Goal: Task Accomplishment & Management: Use online tool/utility

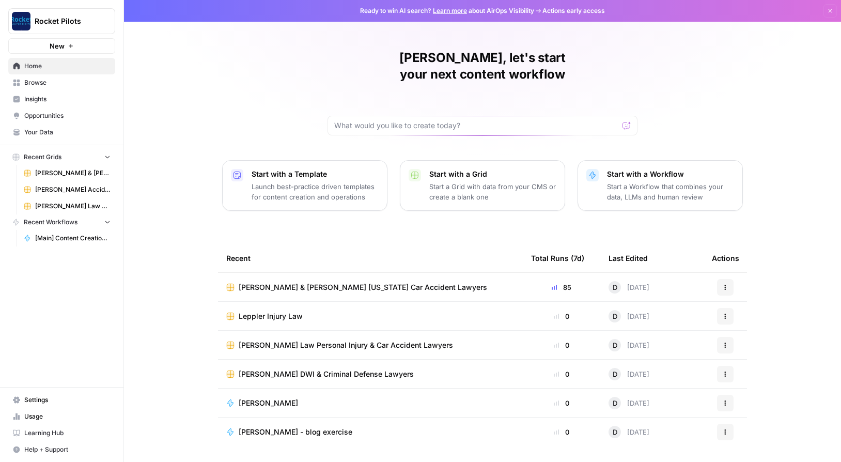
click at [299, 340] on span "[PERSON_NAME] Law Personal Injury & Car Accident Lawyers" at bounding box center [346, 345] width 214 height 10
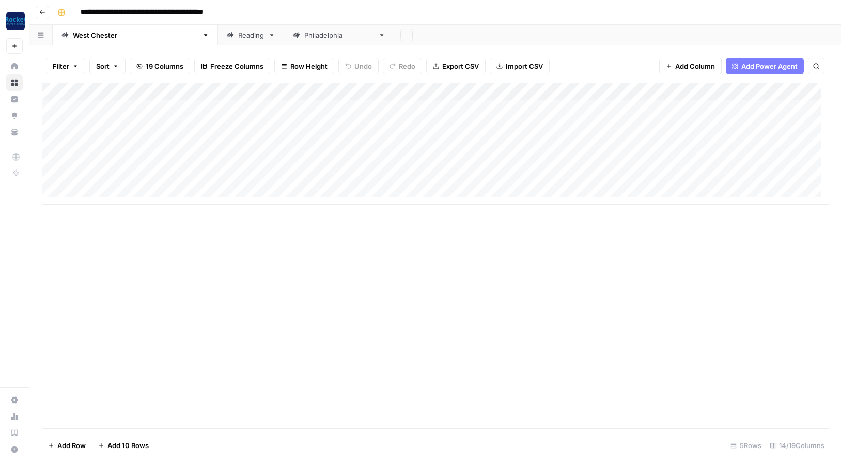
drag, startPoint x: 98, startPoint y: 38, endPoint x: 341, endPoint y: 15, distance: 244.0
click at [341, 15] on div "**********" at bounding box center [442, 12] width 778 height 17
click at [204, 35] on icon "button" at bounding box center [206, 35] width 4 height 2
click at [148, 67] on span "Duplicate Sheet" at bounding box center [166, 69] width 50 height 10
click at [414, 38] on div "[GEOGRAPHIC_DATA][PERSON_NAME]" at bounding box center [476, 35] width 125 height 10
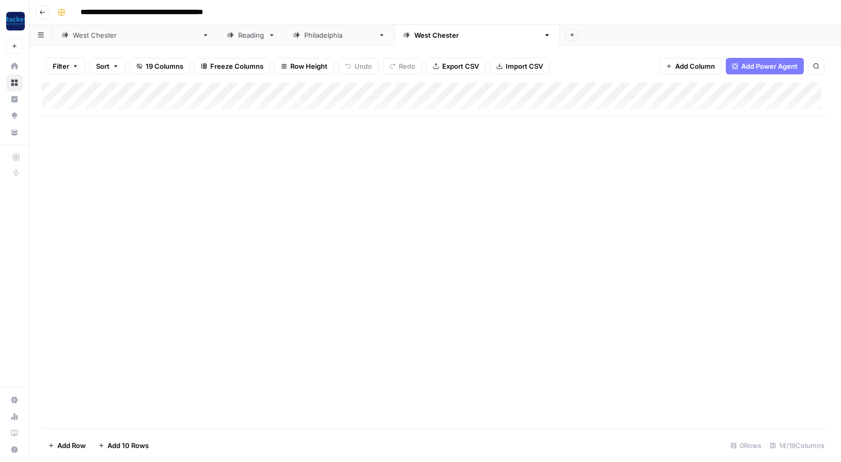
click at [414, 36] on div "[GEOGRAPHIC_DATA][PERSON_NAME]" at bounding box center [476, 35] width 125 height 10
click at [417, 9] on div "**********" at bounding box center [442, 12] width 778 height 17
click at [544, 34] on icon "button" at bounding box center [547, 35] width 7 height 7
click at [376, 52] on span "Rename Sheet" at bounding box center [397, 55] width 50 height 10
type input "*"
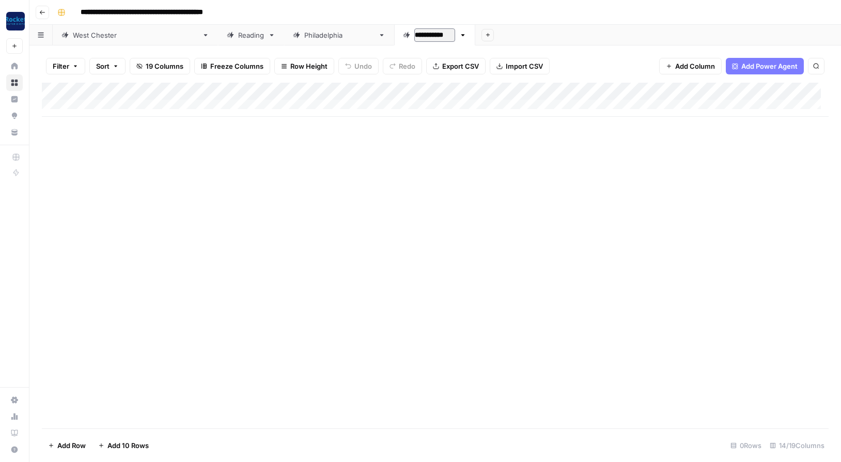
type input "**********"
drag, startPoint x: 318, startPoint y: 36, endPoint x: 83, endPoint y: 34, distance: 235.2
click at [83, 34] on div "[GEOGRAPHIC_DATA][PERSON_NAME] [GEOGRAPHIC_DATA] [GEOGRAPHIC_DATA] [US_STATE] A…" at bounding box center [435, 35] width 812 height 21
click at [113, 105] on div "Add Column" at bounding box center [435, 100] width 787 height 34
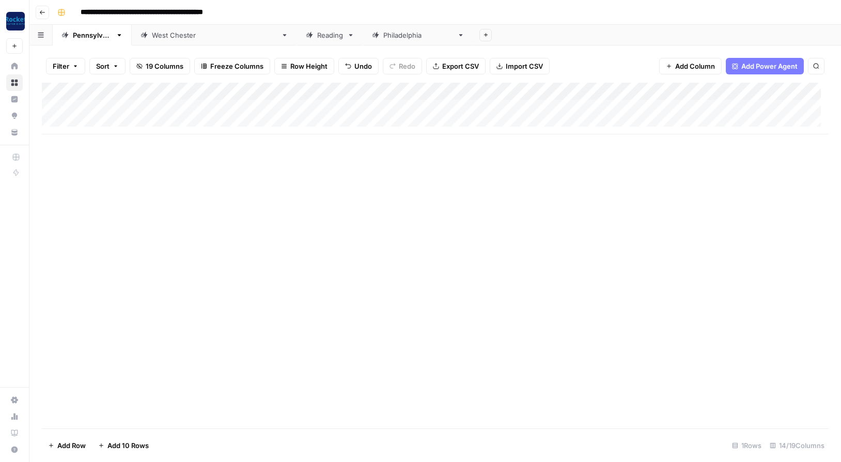
click at [132, 105] on div "Add Column" at bounding box center [435, 109] width 787 height 52
click at [117, 106] on div "Add Column" at bounding box center [435, 109] width 787 height 52
click at [117, 106] on body "**********" at bounding box center [420, 231] width 841 height 462
drag, startPoint x: 209, startPoint y: 104, endPoint x: 77, endPoint y: 104, distance: 131.8
click at [77, 104] on body "**********" at bounding box center [420, 231] width 841 height 462
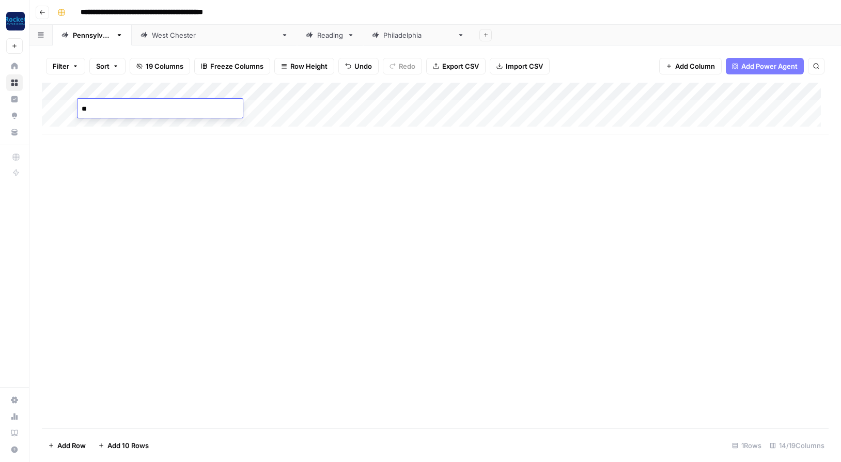
type textarea "*"
type textarea "**********"
click at [601, 91] on div "Add Column" at bounding box center [435, 109] width 787 height 52
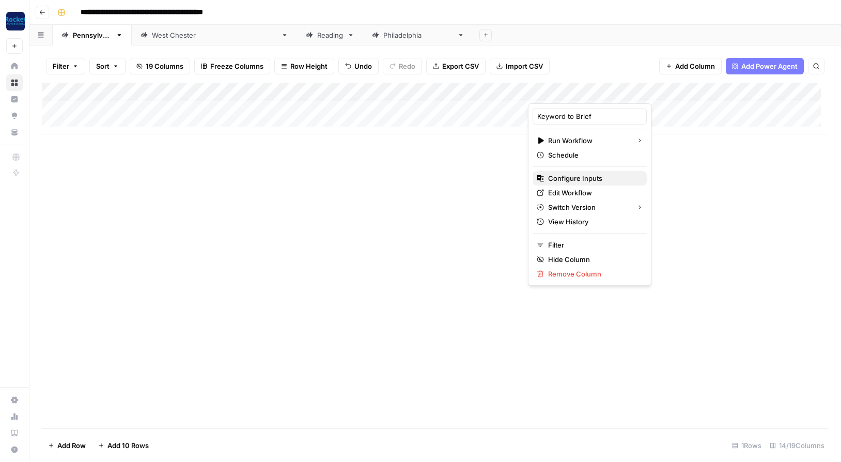
click at [568, 175] on span "Configure Inputs" at bounding box center [593, 178] width 90 height 10
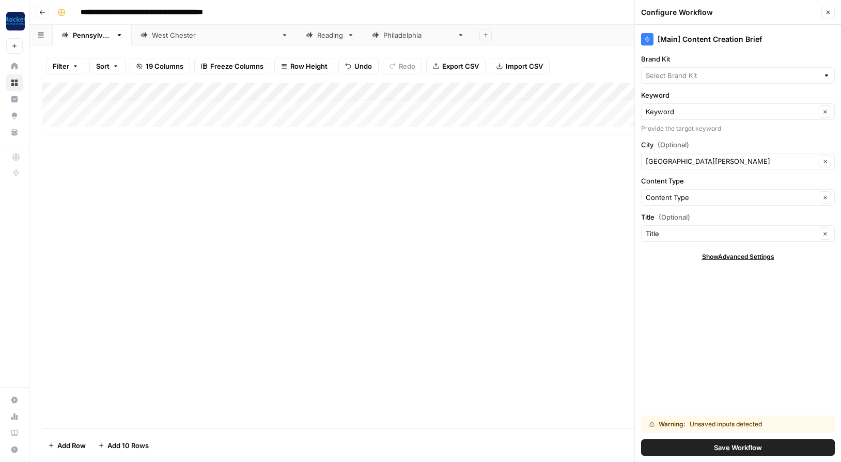
type input "[PERSON_NAME] Law Personal Injury & Car Accident Lawyers"
click at [697, 162] on input "City (Optional)" at bounding box center [731, 161] width 170 height 10
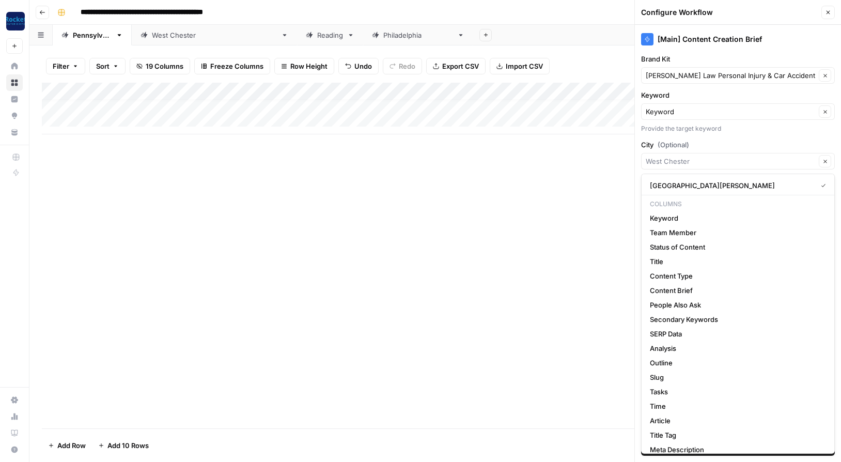
type input "[GEOGRAPHIC_DATA][PERSON_NAME]"
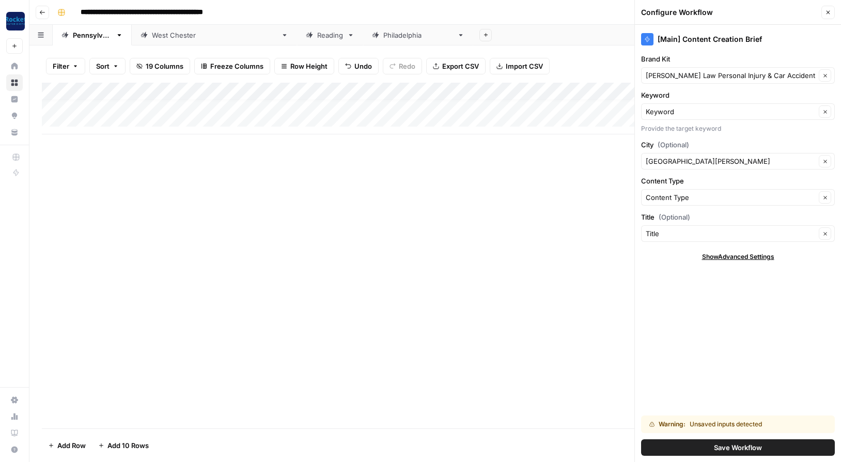
click at [739, 128] on div "Provide the target keyword" at bounding box center [738, 128] width 194 height 9
click at [739, 449] on span "Save Workflow" at bounding box center [738, 447] width 48 height 10
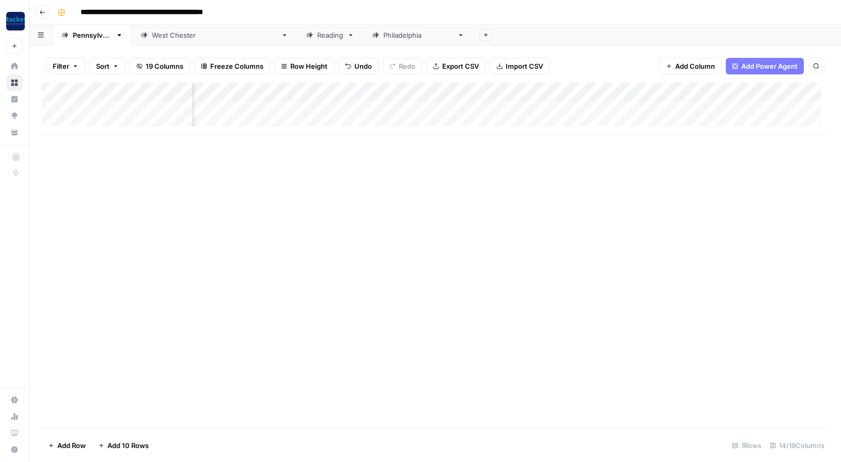
scroll to position [8, 298]
click at [583, 90] on div "Add Column" at bounding box center [435, 109] width 787 height 52
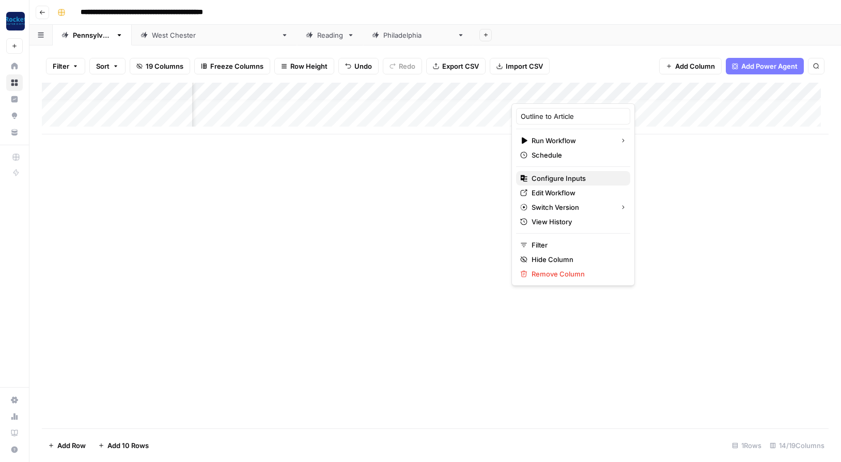
click at [556, 181] on span "Configure Inputs" at bounding box center [577, 178] width 90 height 10
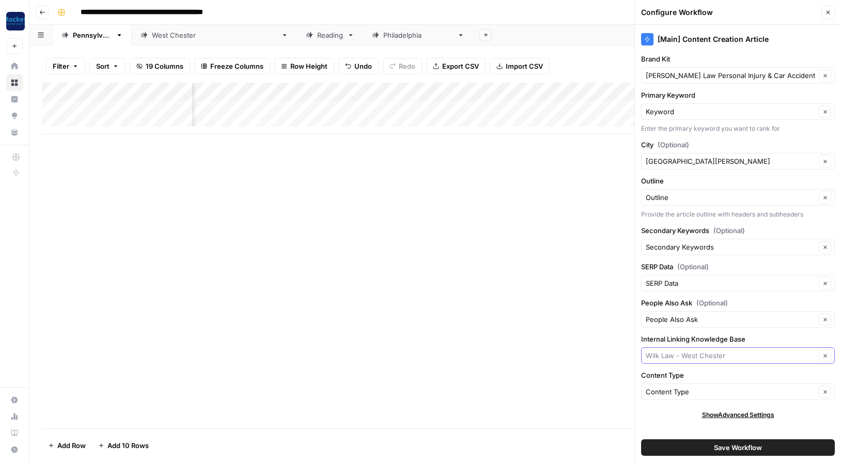
click at [758, 357] on input "Internal Linking Knowledge Base" at bounding box center [731, 355] width 170 height 10
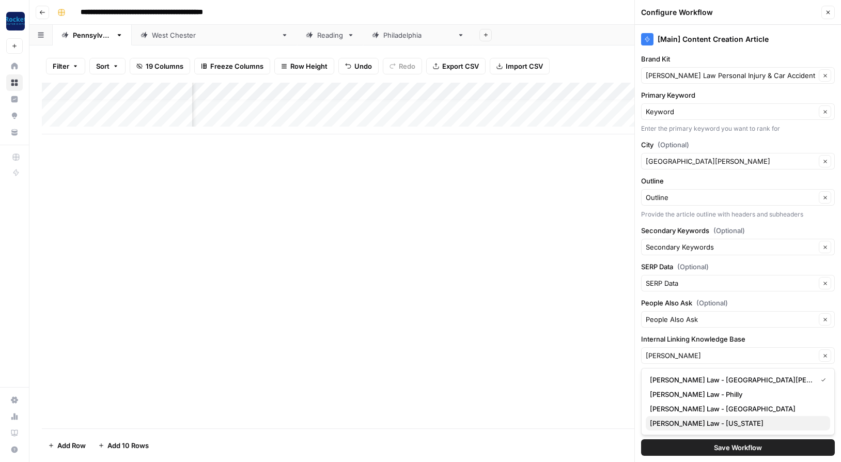
click at [696, 424] on span "[PERSON_NAME] Law - [US_STATE]" at bounding box center [736, 423] width 172 height 10
type input "[PERSON_NAME] Law - [US_STATE]"
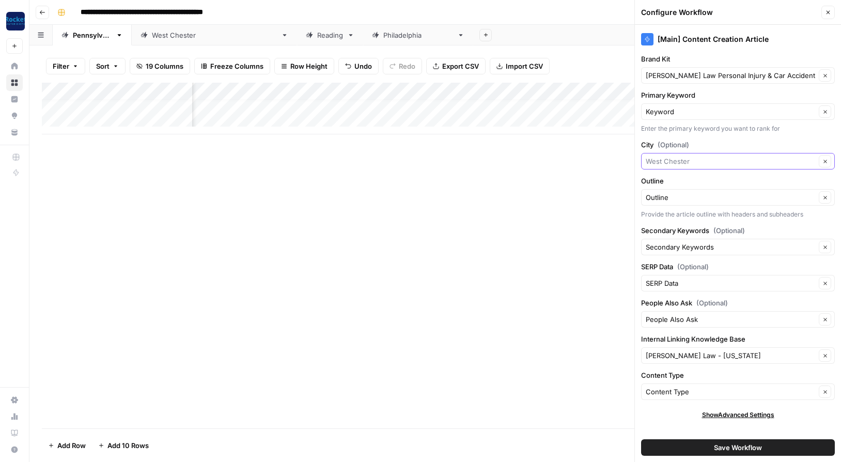
click at [693, 159] on input "City (Optional)" at bounding box center [731, 161] width 170 height 10
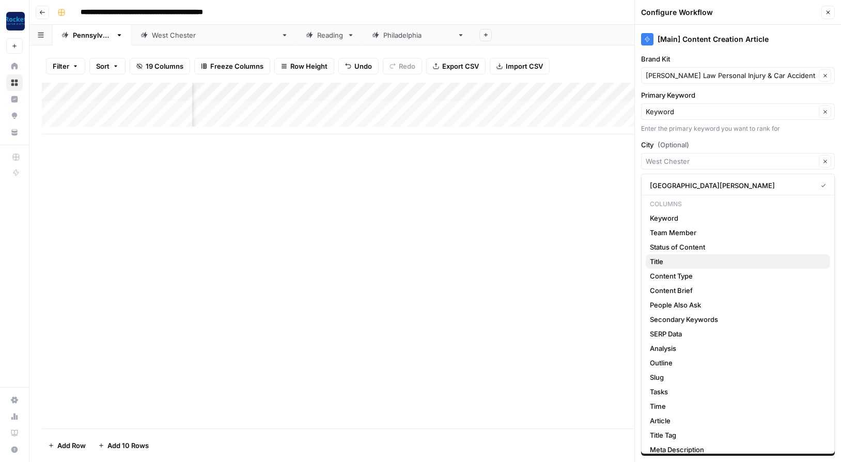
click button "Title" at bounding box center [738, 261] width 185 height 14
type input "Title"
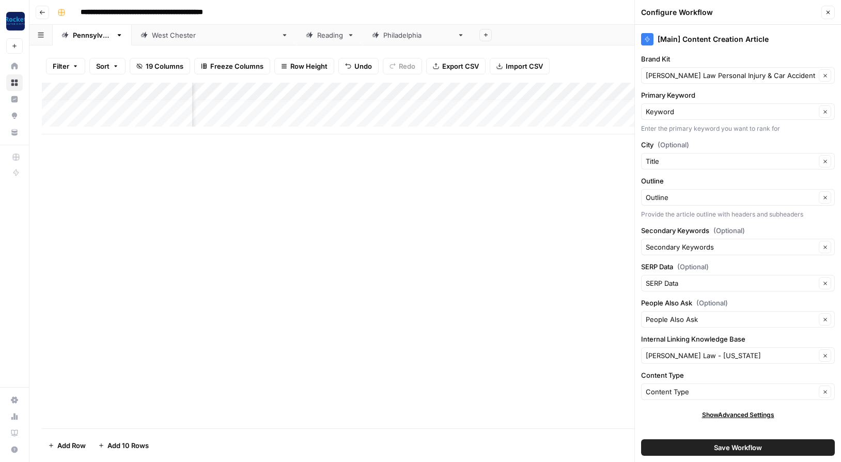
click at [708, 447] on button "Save Workflow" at bounding box center [738, 447] width 194 height 17
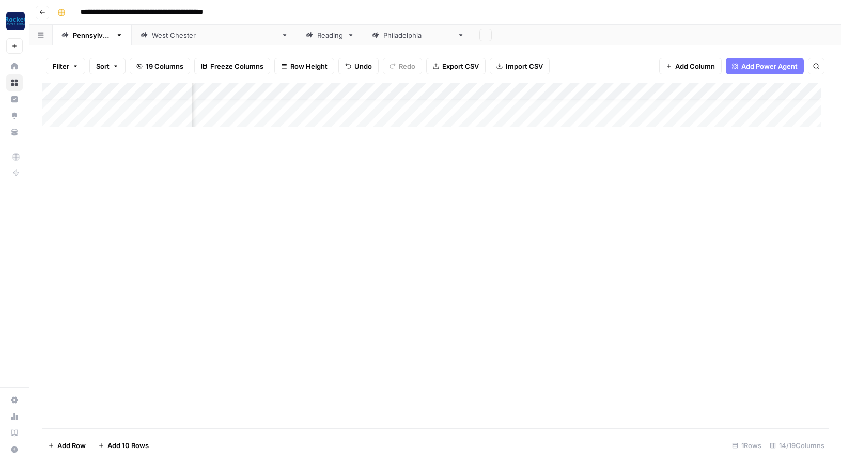
scroll to position [0, 298]
click at [118, 125] on div "Add Column" at bounding box center [435, 109] width 787 height 52
click at [110, 142] on div "Add Column" at bounding box center [435, 117] width 787 height 69
click at [109, 159] on div "Add Column" at bounding box center [435, 126] width 787 height 87
click at [94, 120] on div "Add Column" at bounding box center [435, 135] width 787 height 104
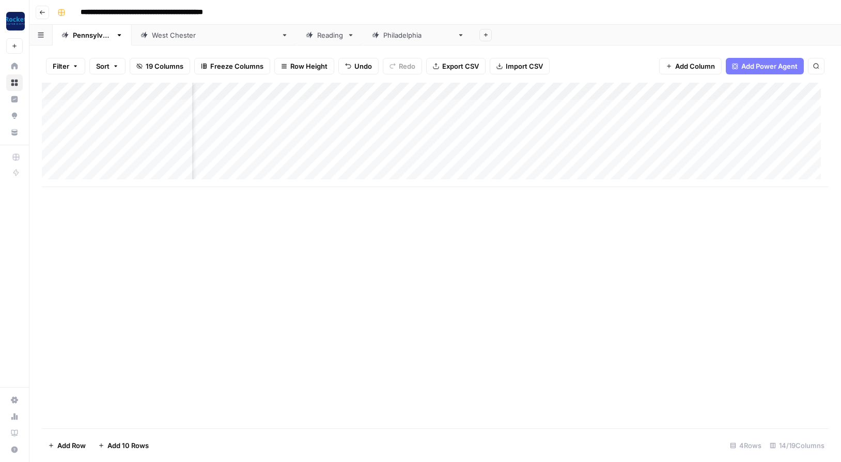
click at [463, 13] on div "**********" at bounding box center [442, 12] width 778 height 17
click at [443, 0] on header "**********" at bounding box center [435, 12] width 812 height 25
click at [107, 125] on div "Add Column" at bounding box center [435, 135] width 787 height 104
click at [107, 125] on textarea at bounding box center [160, 126] width 165 height 14
type textarea "**********"
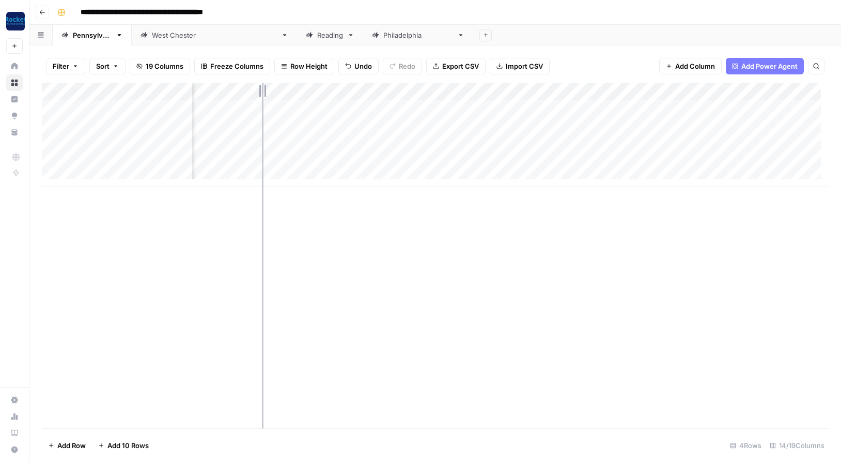
drag, startPoint x: 228, startPoint y: 90, endPoint x: 265, endPoint y: 89, distance: 36.7
click at [264, 89] on div "Add Column" at bounding box center [435, 135] width 787 height 104
drag, startPoint x: 191, startPoint y: 88, endPoint x: 155, endPoint y: 87, distance: 36.2
click at [155, 88] on div "Add Column" at bounding box center [435, 135] width 787 height 104
click at [191, 88] on div "Add Column" at bounding box center [435, 135] width 787 height 104
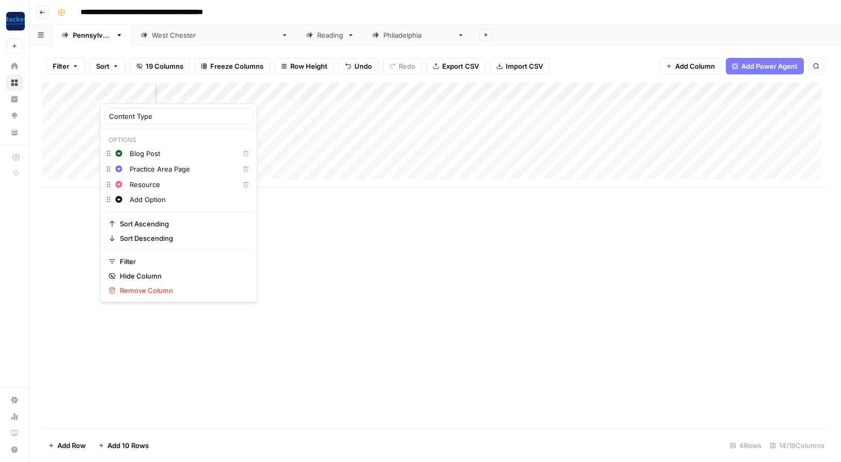
click at [395, 10] on div "**********" at bounding box center [442, 12] width 778 height 17
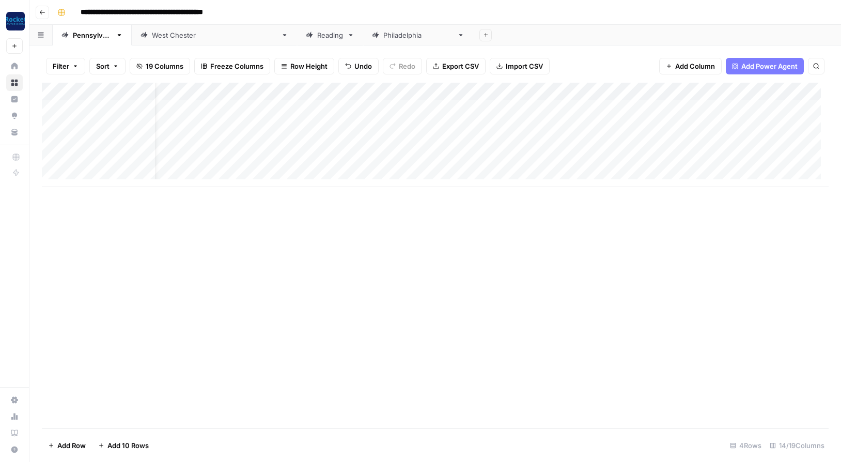
scroll to position [0, 0]
drag, startPoint x: 523, startPoint y: 90, endPoint x: 496, endPoint y: 90, distance: 26.9
click at [496, 90] on div "Add Column" at bounding box center [435, 135] width 787 height 104
click at [431, 107] on div "Add Column" at bounding box center [435, 135] width 787 height 104
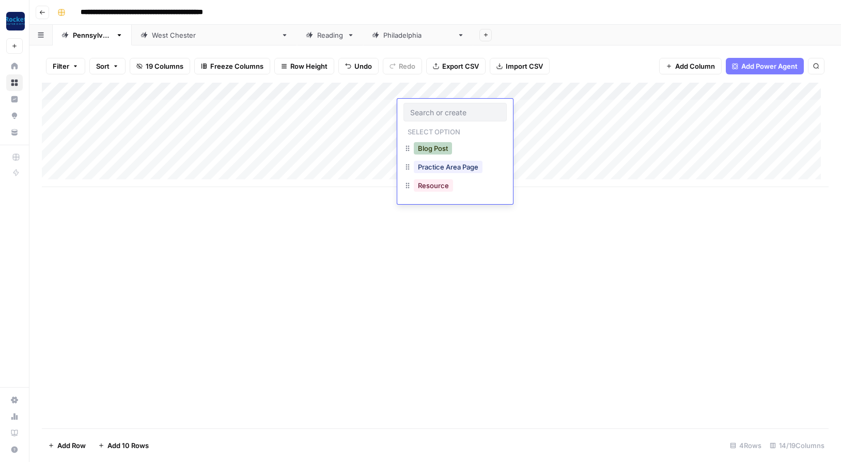
click at [434, 148] on button "Blog Post" at bounding box center [433, 148] width 38 height 12
click at [297, 90] on div "Add Column" at bounding box center [435, 135] width 787 height 104
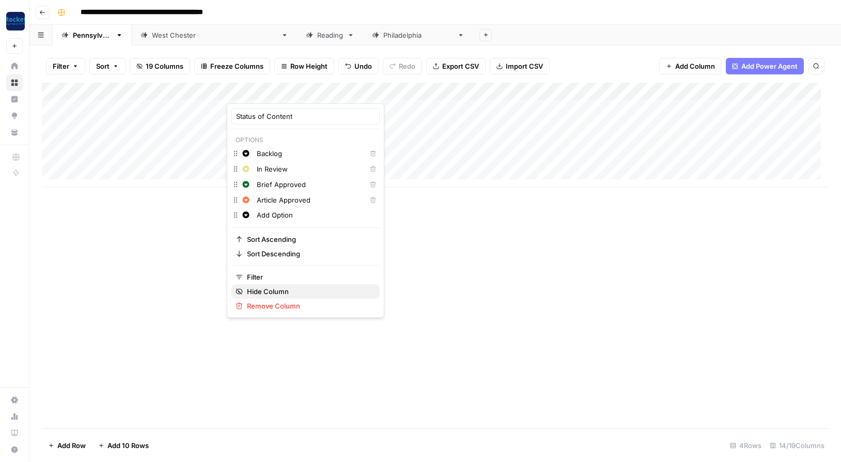
click at [269, 291] on span "Hide Column" at bounding box center [309, 291] width 125 height 10
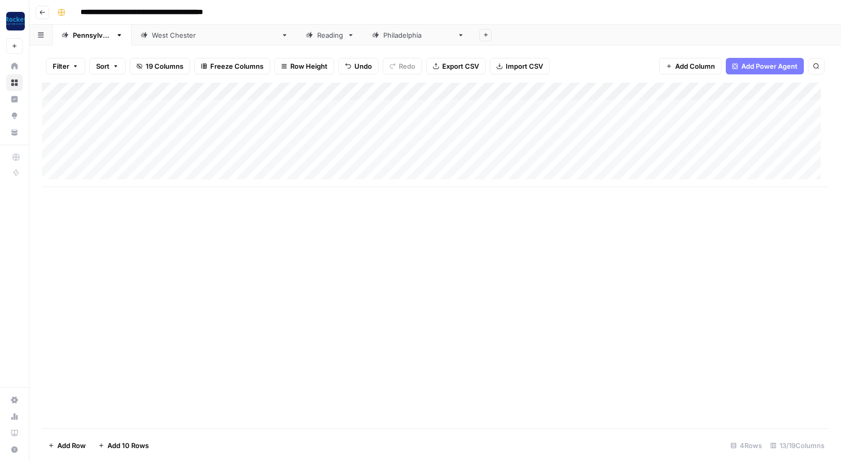
click at [219, 91] on div "Add Column" at bounding box center [435, 135] width 787 height 104
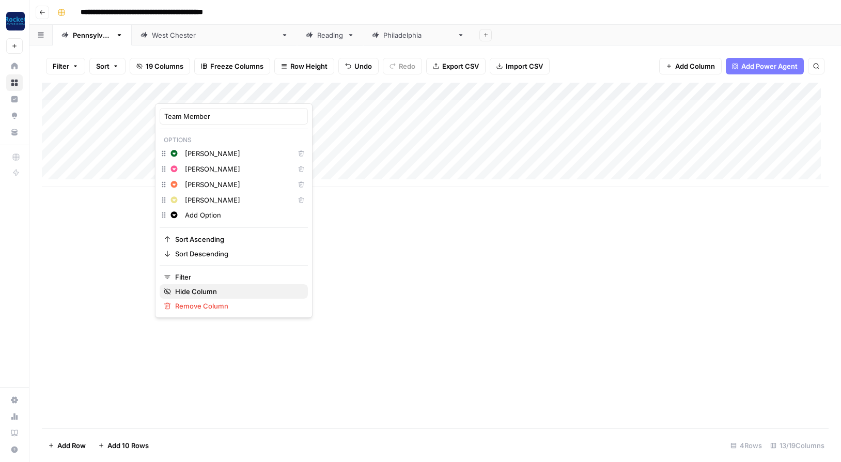
click at [202, 289] on span "Hide Column" at bounding box center [237, 291] width 125 height 10
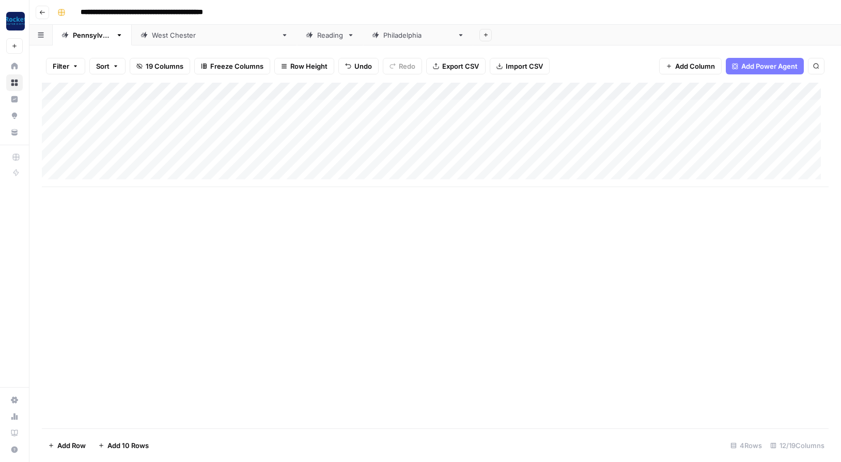
click at [280, 126] on div "Add Column" at bounding box center [435, 135] width 787 height 104
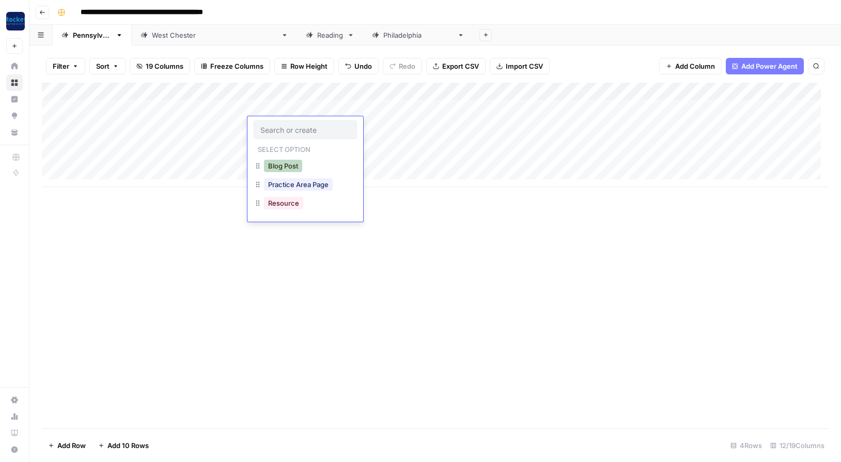
click at [286, 167] on button "Blog Post" at bounding box center [283, 166] width 38 height 12
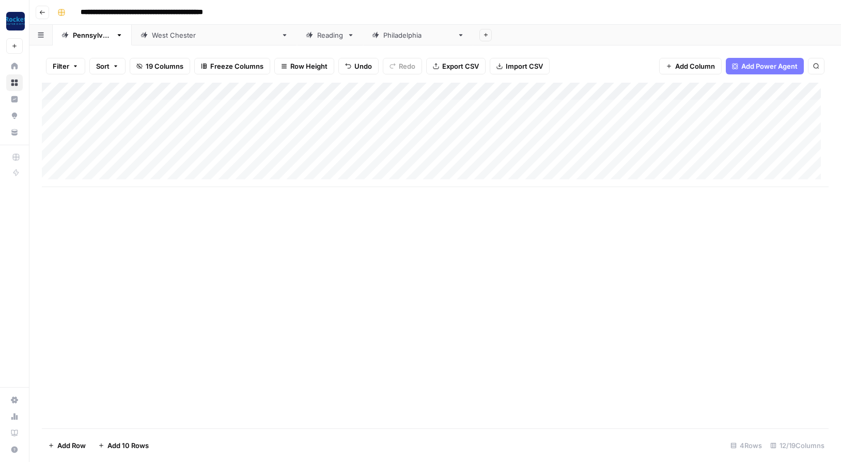
click at [111, 142] on div "Add Column" at bounding box center [435, 135] width 787 height 104
type textarea "**********"
drag, startPoint x: 154, startPoint y: 90, endPoint x: 193, endPoint y: 91, distance: 38.8
click at [193, 91] on div "Add Column" at bounding box center [435, 135] width 787 height 104
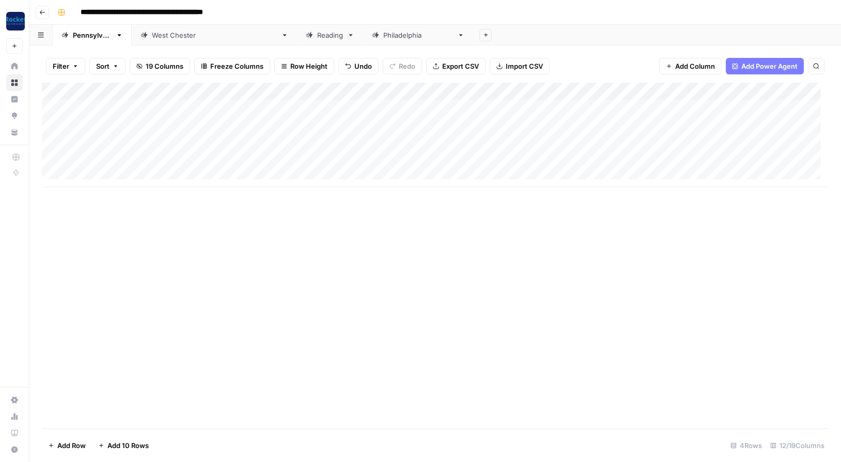
click at [312, 142] on div "Add Column" at bounding box center [435, 135] width 787 height 104
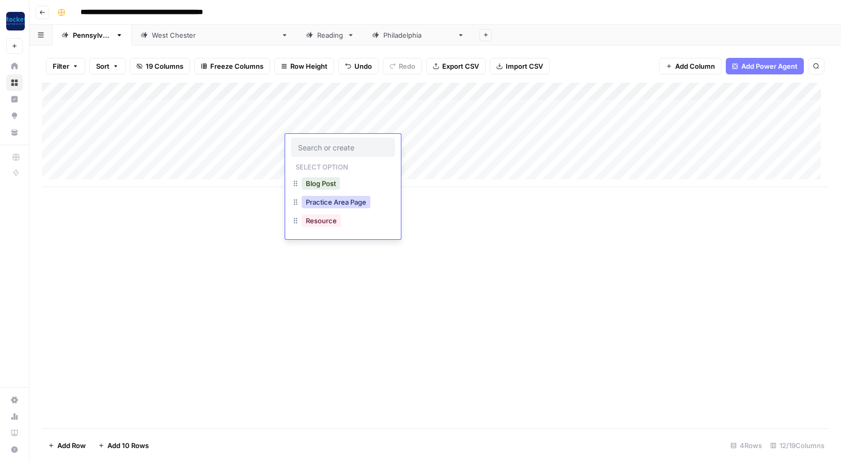
click at [326, 202] on button "Practice Area Page" at bounding box center [336, 202] width 69 height 12
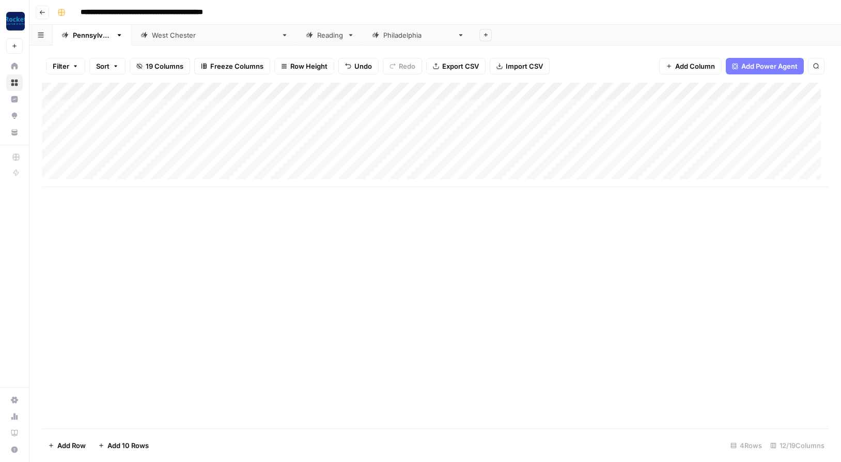
click at [146, 160] on div "Add Column" at bounding box center [435, 135] width 787 height 104
type textarea "*"
type textarea "**********"
click at [313, 155] on div "Add Column" at bounding box center [435, 135] width 787 height 104
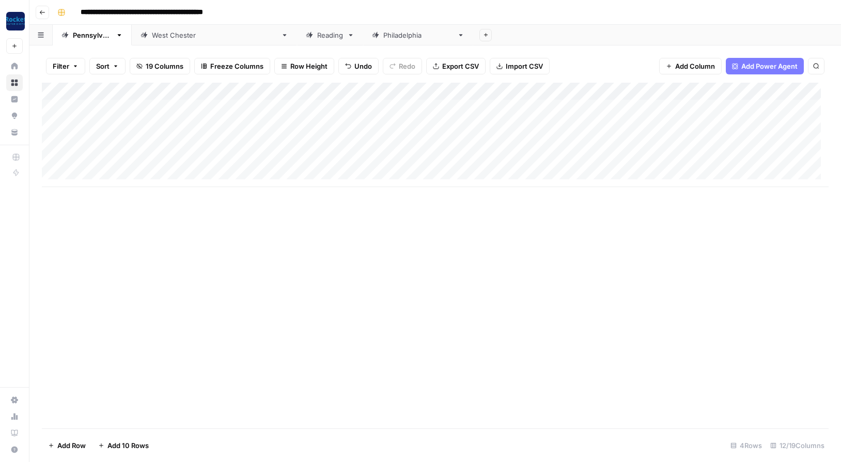
click at [318, 161] on div "Add Column" at bounding box center [435, 135] width 787 height 104
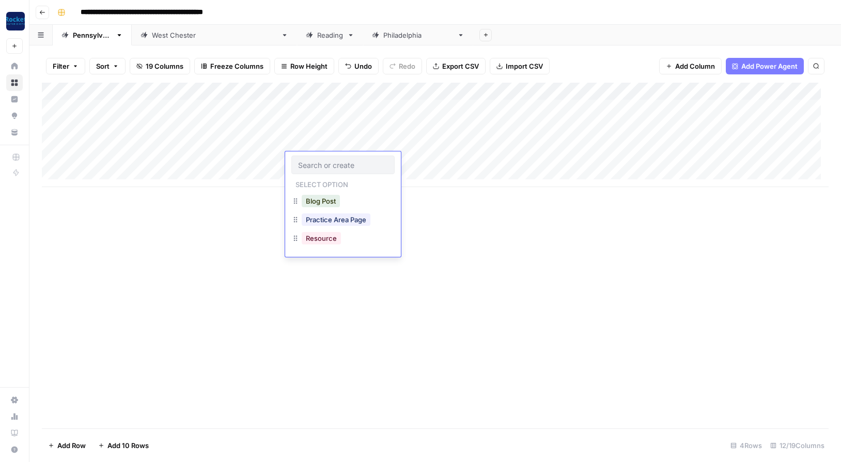
click at [318, 161] on input "text" at bounding box center [343, 164] width 90 height 9
click at [326, 201] on button "Blog Post" at bounding box center [321, 201] width 38 height 12
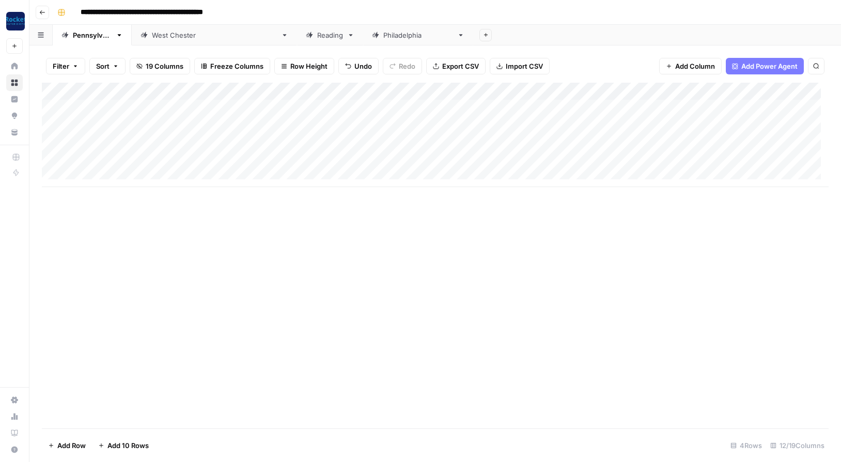
click at [148, 171] on div "Add Column" at bounding box center [435, 135] width 787 height 104
click at [123, 174] on div "Add Column" at bounding box center [435, 144] width 787 height 122
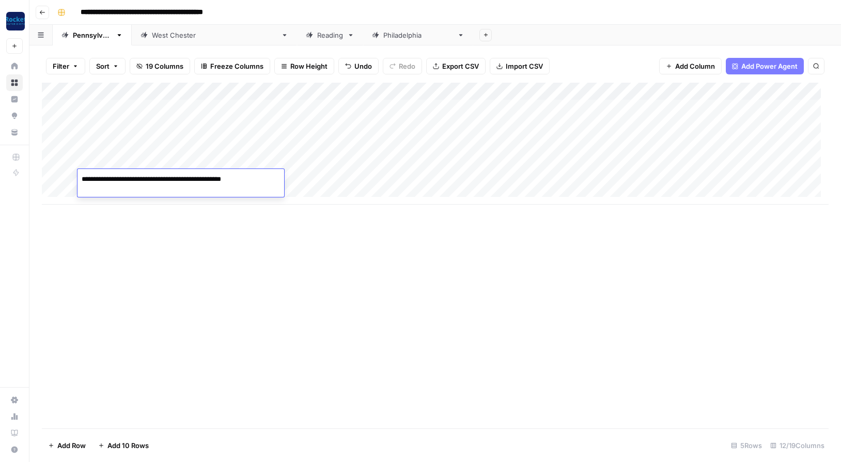
type textarea "**********"
click at [139, 168] on div "Add Column" at bounding box center [435, 144] width 787 height 122
drag, startPoint x: 211, startPoint y: 173, endPoint x: 72, endPoint y: 172, distance: 139.0
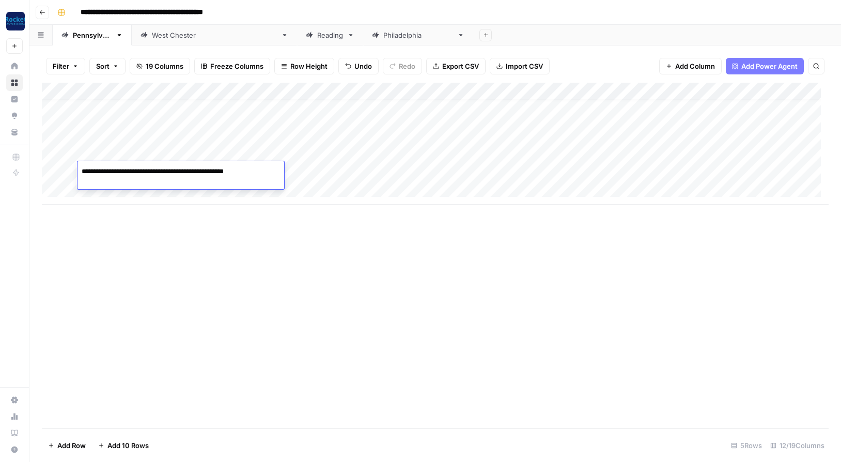
click at [72, 172] on body "**********" at bounding box center [420, 231] width 841 height 462
type textarea "**********"
click at [135, 186] on div "Add Column" at bounding box center [435, 144] width 787 height 122
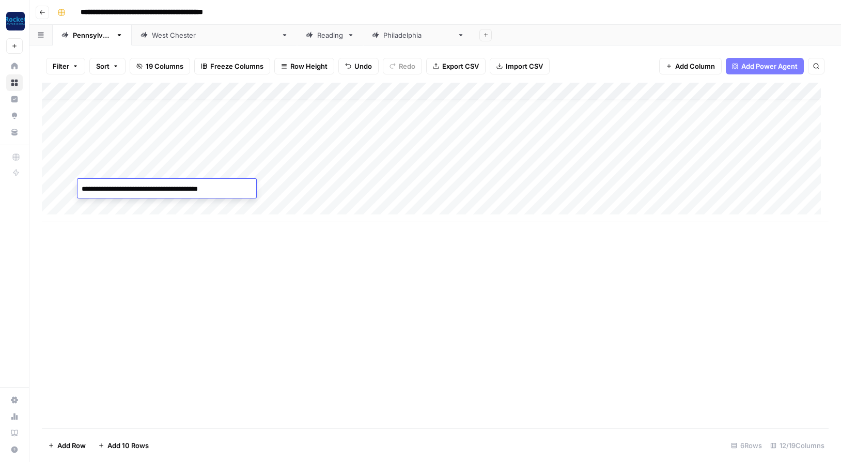
type textarea "**********"
click at [331, 169] on div "Add Column" at bounding box center [435, 153] width 787 height 140
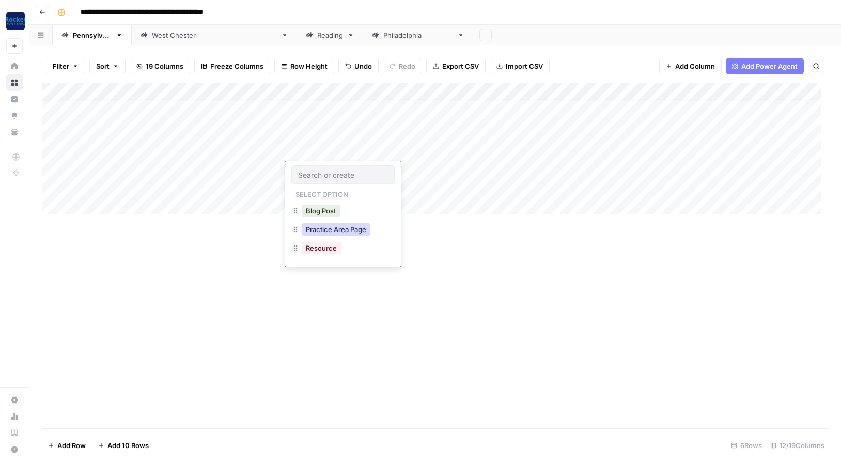
click at [331, 229] on button "Practice Area Page" at bounding box center [336, 229] width 69 height 12
click at [326, 185] on div "Add Column" at bounding box center [435, 153] width 787 height 140
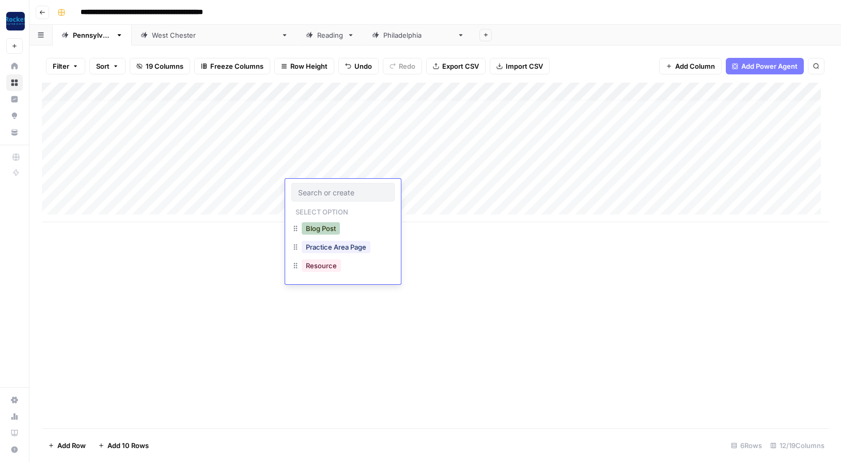
click at [324, 229] on button "Blog Post" at bounding box center [321, 228] width 38 height 12
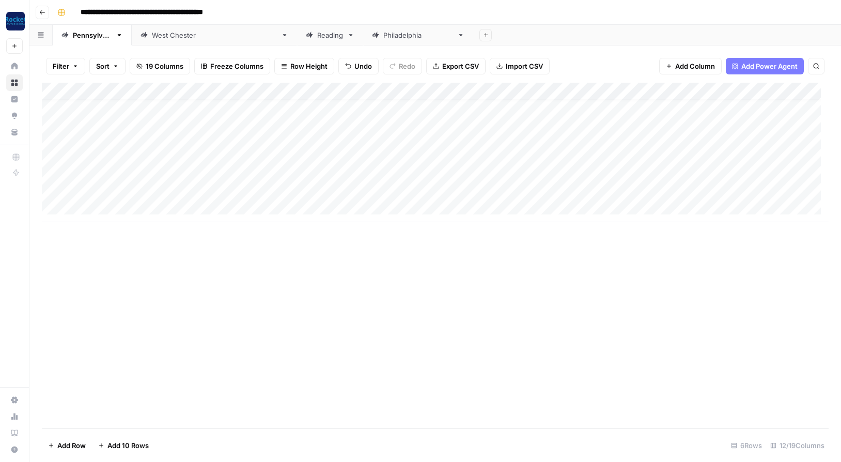
click at [144, 205] on div "Add Column" at bounding box center [435, 153] width 787 height 140
type textarea "*"
type textarea "**********"
click at [308, 210] on div "Add Column" at bounding box center [435, 161] width 787 height 157
click at [321, 209] on div "Add Column" at bounding box center [435, 161] width 787 height 157
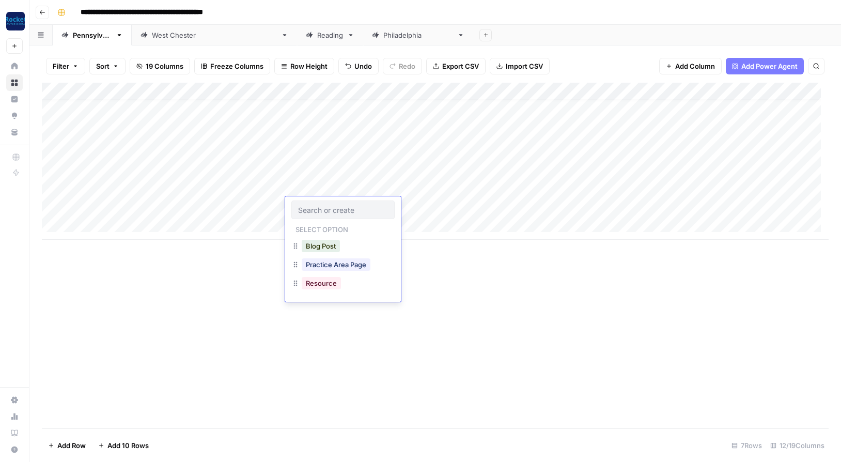
click at [321, 209] on input "text" at bounding box center [343, 209] width 90 height 9
click at [321, 248] on button "Blog Post" at bounding box center [321, 246] width 38 height 12
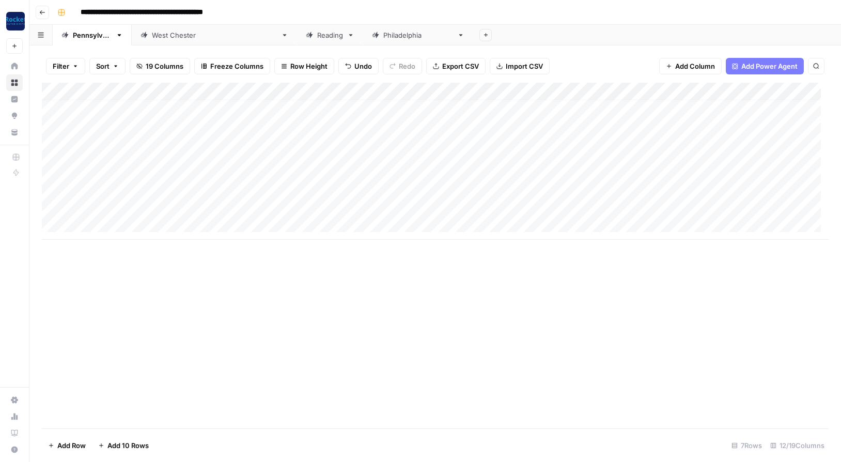
click at [121, 221] on div "Add Column" at bounding box center [435, 161] width 787 height 157
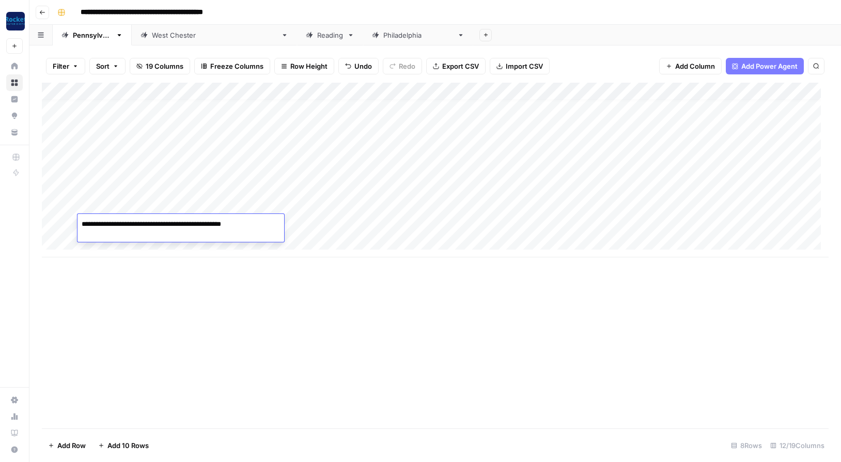
type textarea "**********"
click at [136, 241] on div "Add Column" at bounding box center [435, 170] width 787 height 175
click at [136, 241] on div "Add Column" at bounding box center [435, 179] width 787 height 192
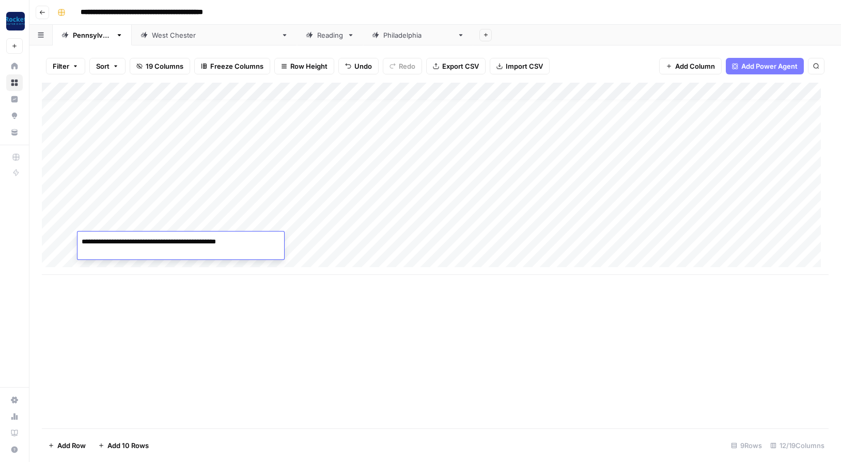
type textarea "**********"
click at [325, 223] on div "Add Column" at bounding box center [435, 179] width 787 height 192
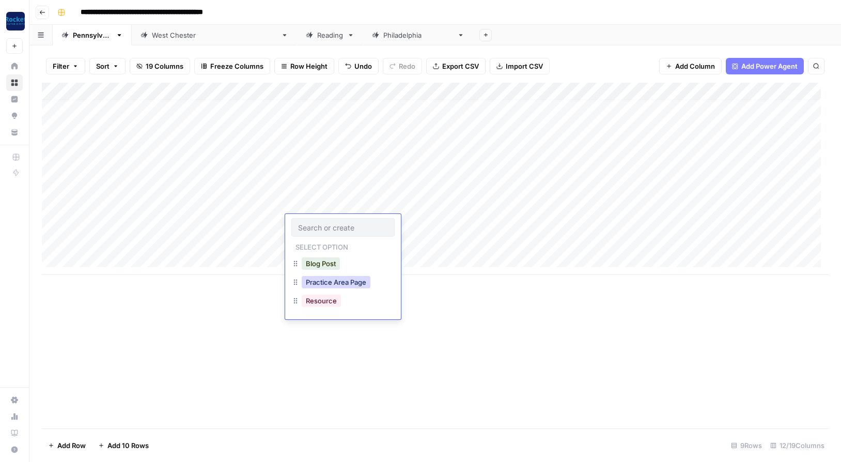
click at [331, 280] on button "Practice Area Page" at bounding box center [336, 282] width 69 height 12
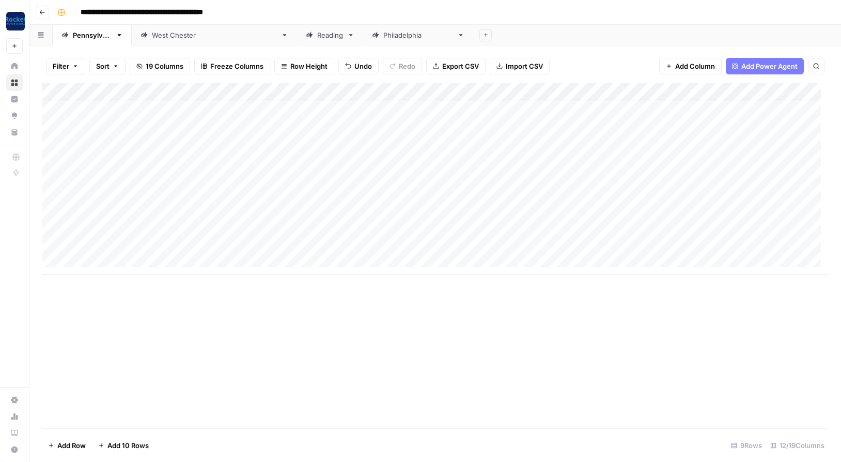
click at [324, 239] on div "Add Column" at bounding box center [435, 179] width 787 height 192
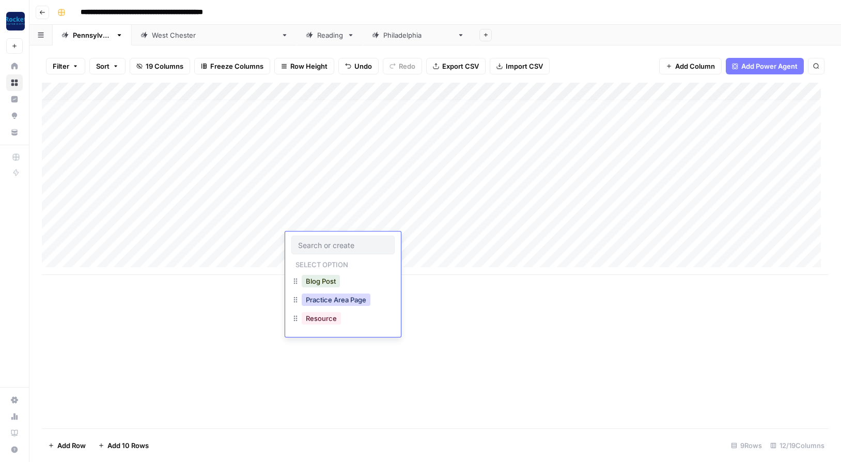
click at [332, 299] on button "Practice Area Page" at bounding box center [336, 300] width 69 height 12
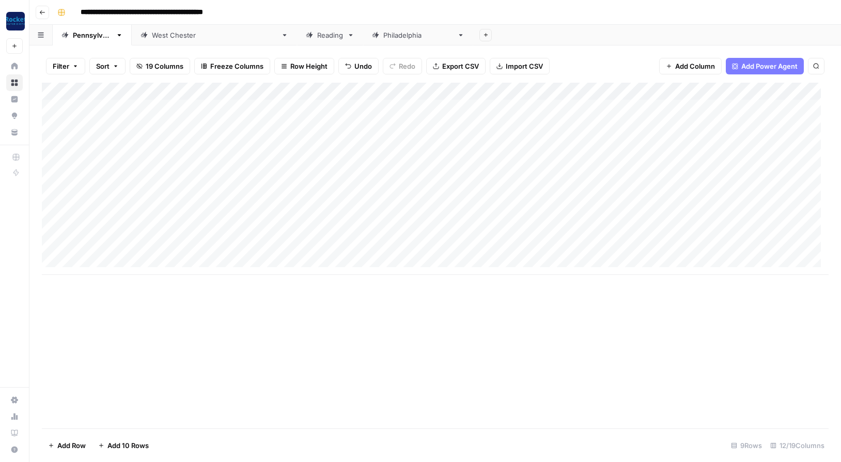
scroll to position [0, 0]
click at [458, 91] on div "Add Column" at bounding box center [435, 179] width 787 height 192
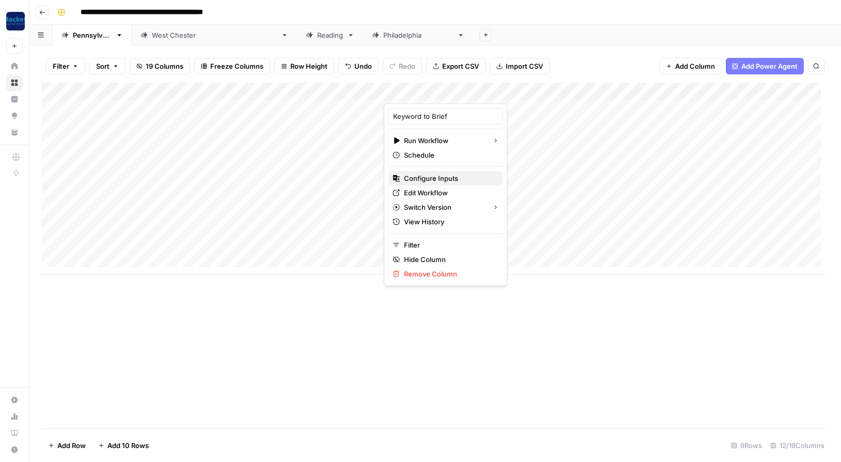
click at [421, 178] on span "Configure Inputs" at bounding box center [449, 178] width 90 height 10
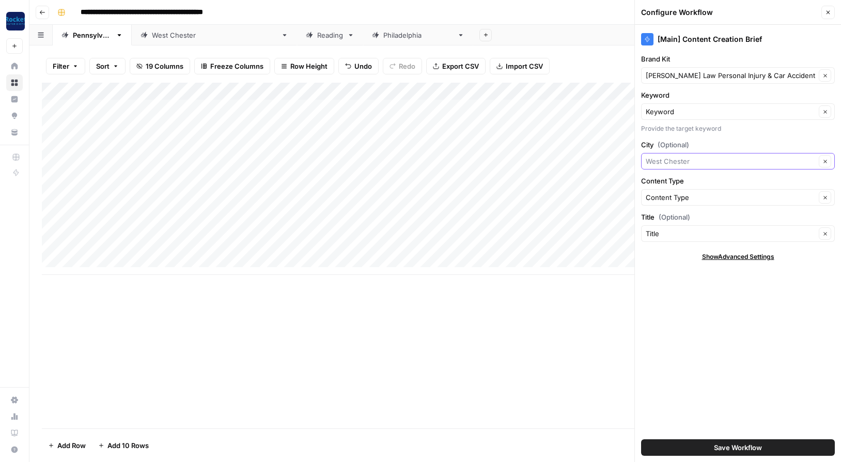
click at [701, 158] on input "City (Optional)" at bounding box center [731, 161] width 170 height 10
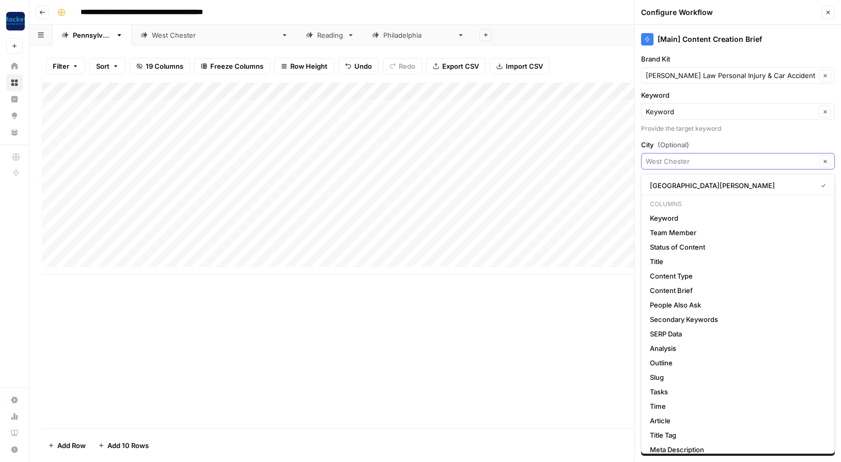
click at [641, 439] on button "Save Workflow" at bounding box center [738, 447] width 194 height 17
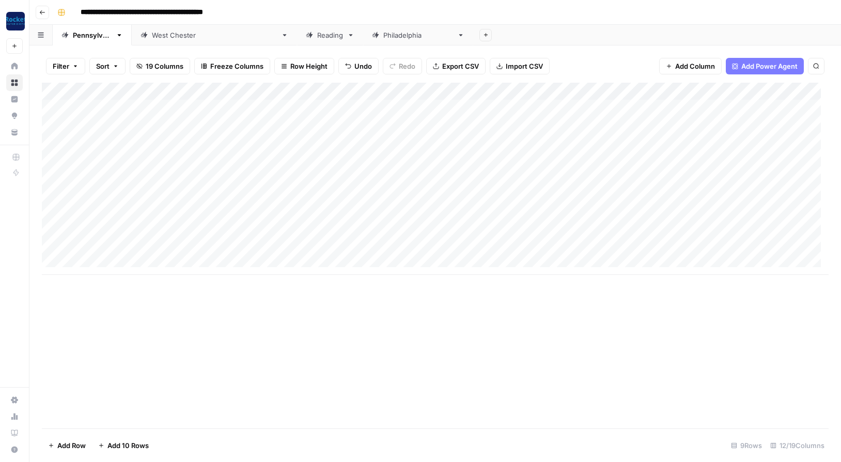
click at [458, 90] on div "Add Column" at bounding box center [435, 179] width 787 height 192
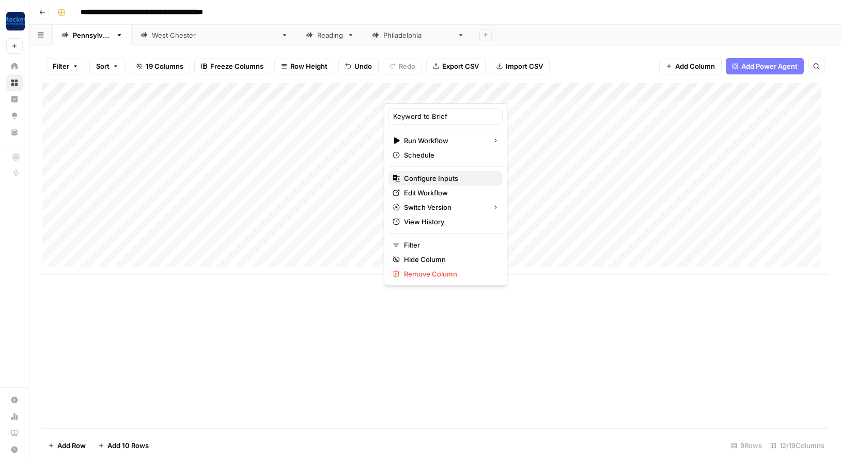
click at [425, 180] on span "Configure Inputs" at bounding box center [449, 178] width 90 height 10
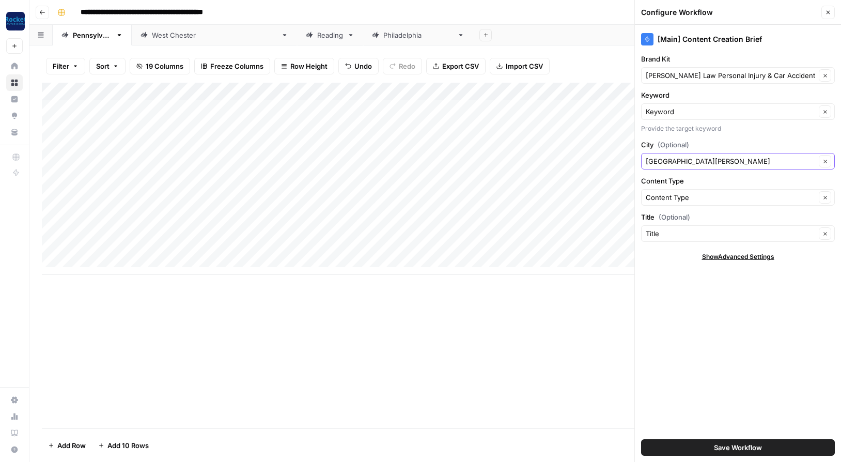
click at [827, 161] on icon "button" at bounding box center [826, 162] width 6 height 6
click at [679, 443] on button "Save Workflow" at bounding box center [738, 447] width 194 height 17
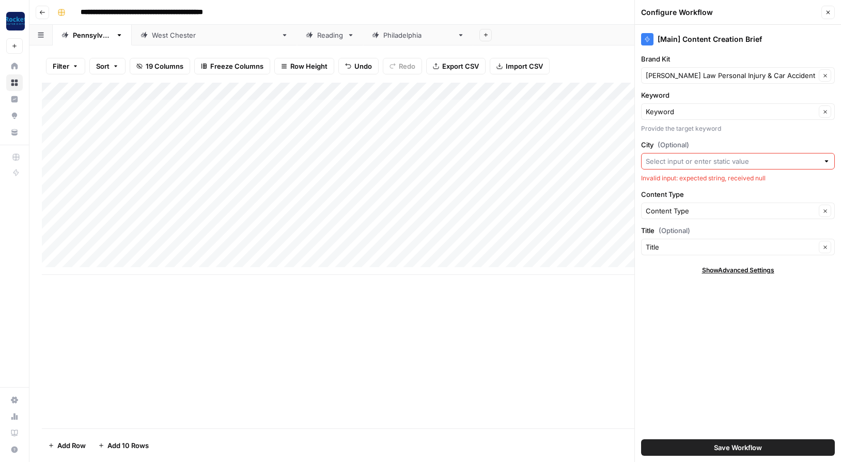
click at [668, 159] on input "City (Optional)" at bounding box center [732, 161] width 173 height 10
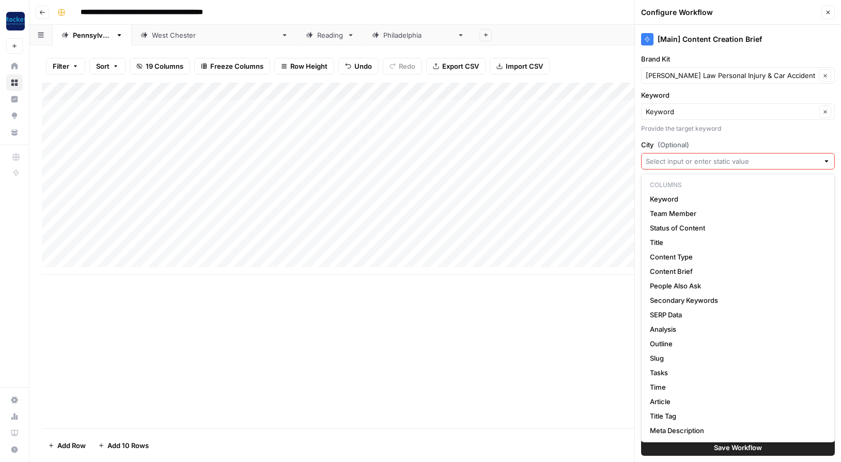
click at [680, 160] on input "City (Optional)" at bounding box center [732, 161] width 173 height 10
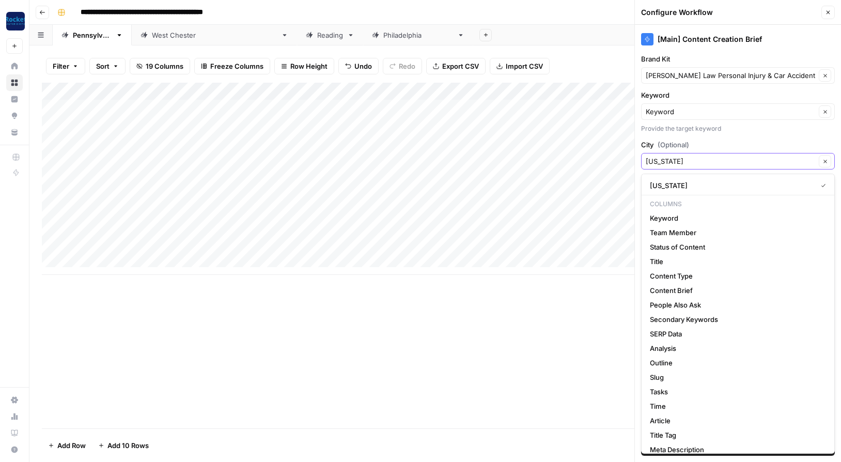
type input "[US_STATE]"
click at [607, 323] on div "Add Column" at bounding box center [435, 256] width 787 height 346
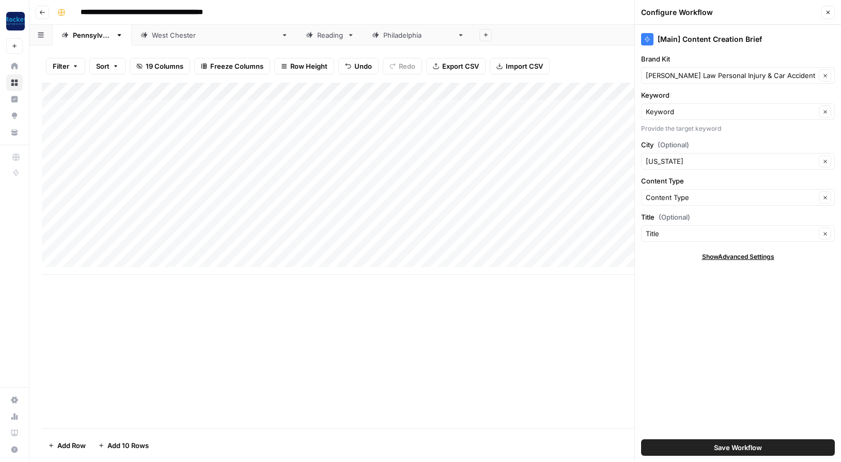
click at [670, 445] on button "Save Workflow" at bounding box center [738, 447] width 194 height 17
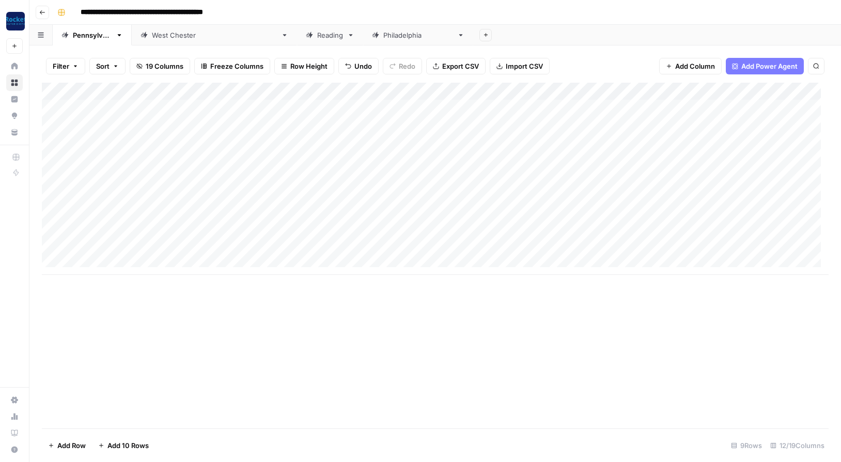
click at [737, 93] on div "Add Column" at bounding box center [435, 179] width 787 height 192
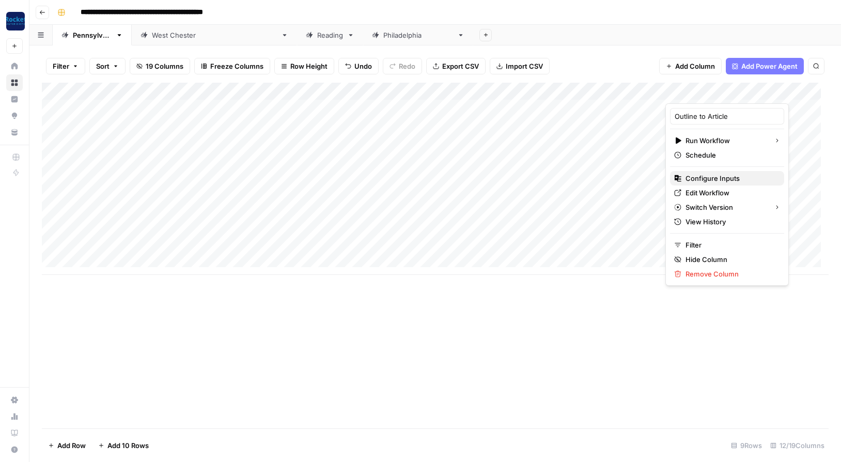
click at [701, 178] on span "Configure Inputs" at bounding box center [731, 178] width 90 height 10
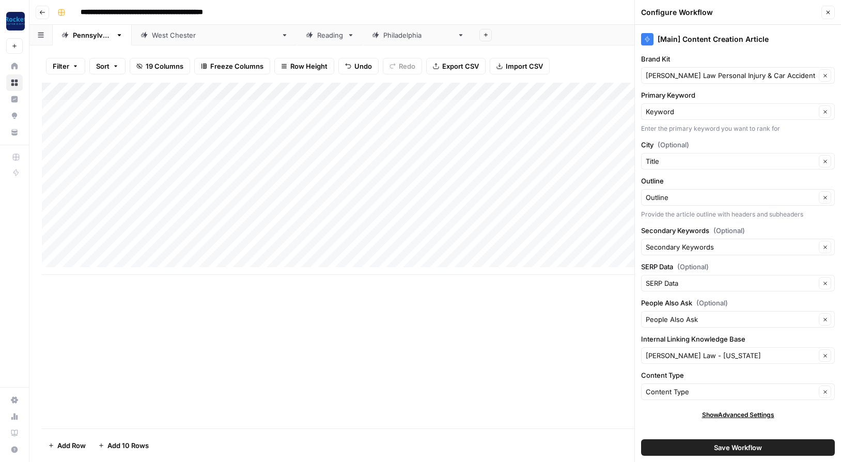
click at [663, 444] on button "Save Workflow" at bounding box center [738, 447] width 194 height 17
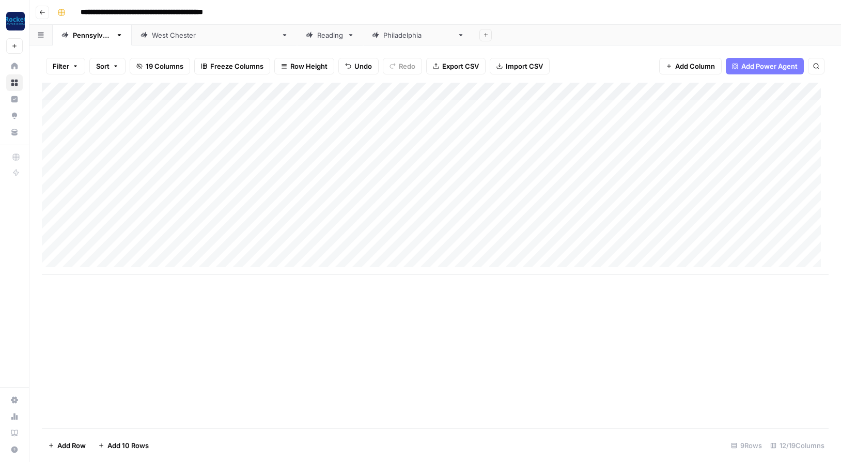
click at [458, 90] on div "Add Column" at bounding box center [435, 179] width 787 height 192
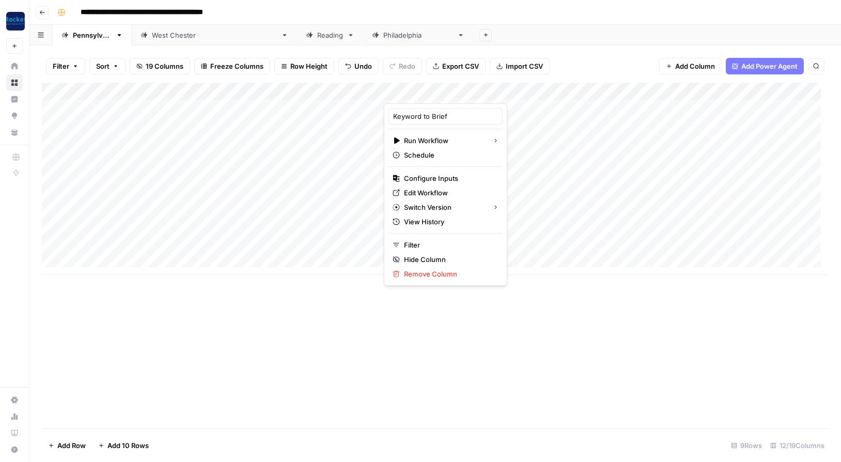
click at [357, 306] on div "Add Column" at bounding box center [435, 256] width 787 height 346
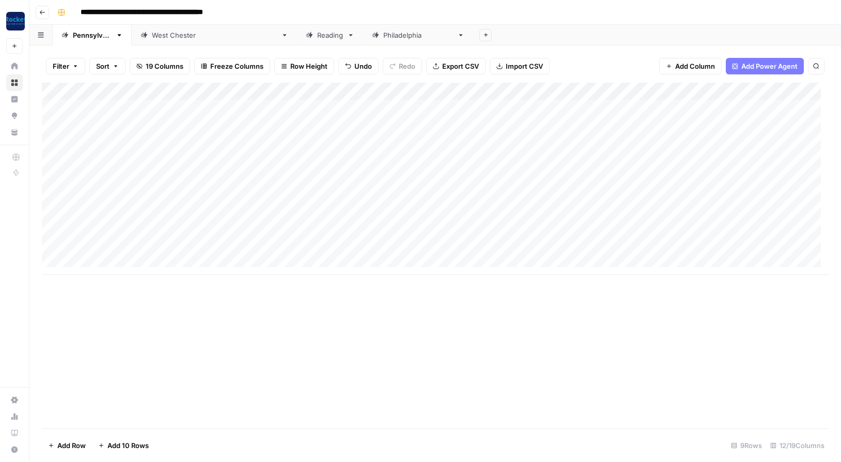
click at [41, 10] on icon "button" at bounding box center [42, 12] width 6 height 6
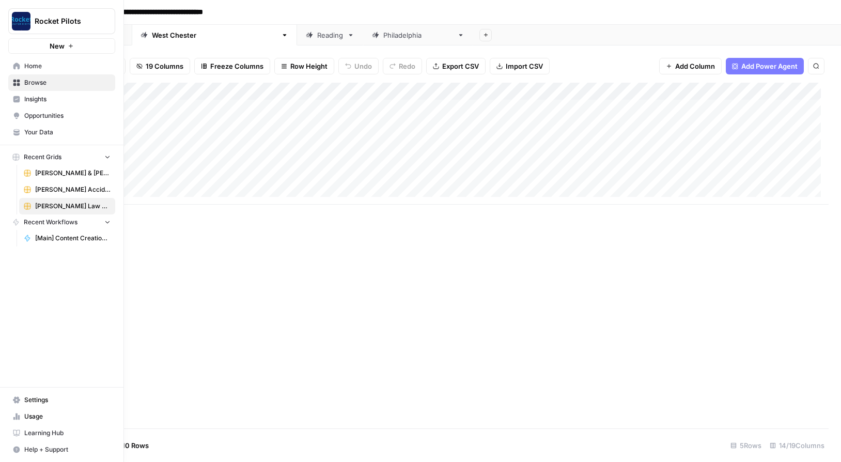
click at [58, 171] on span "[PERSON_NAME] & [PERSON_NAME] [US_STATE] Car Accident Lawyers" at bounding box center [72, 172] width 75 height 9
click at [271, 92] on div "Add Column" at bounding box center [435, 256] width 787 height 346
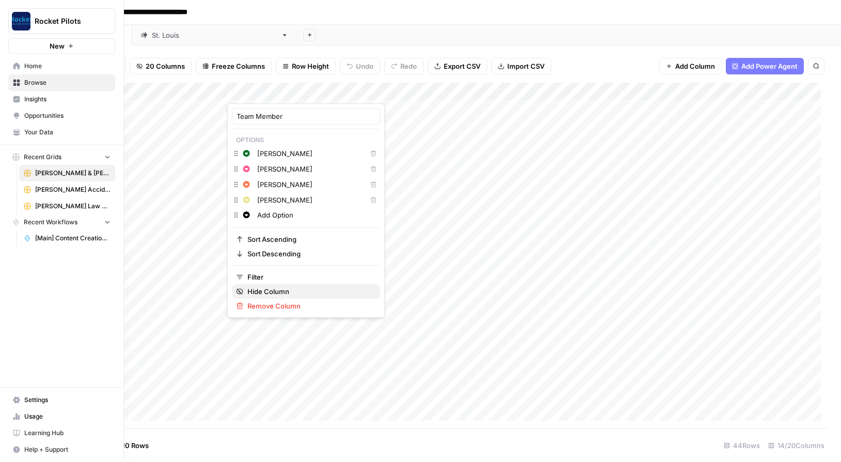
click at [268, 288] on span "Hide Column" at bounding box center [310, 291] width 125 height 10
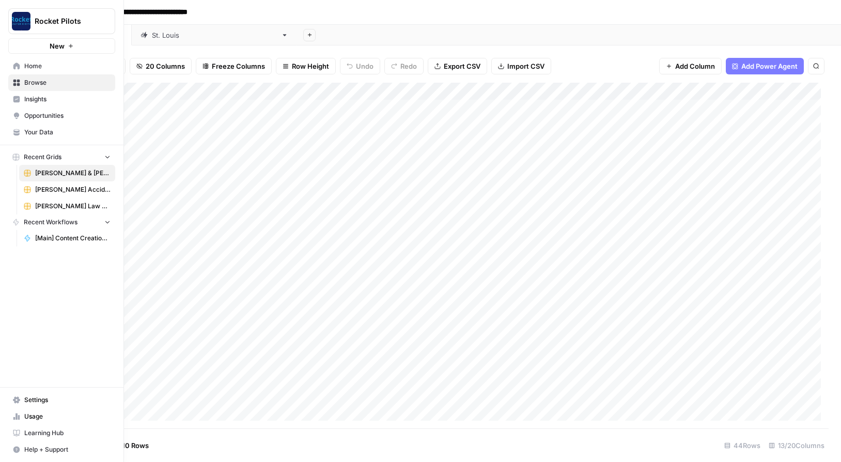
click at [271, 90] on div "Add Column" at bounding box center [435, 256] width 787 height 346
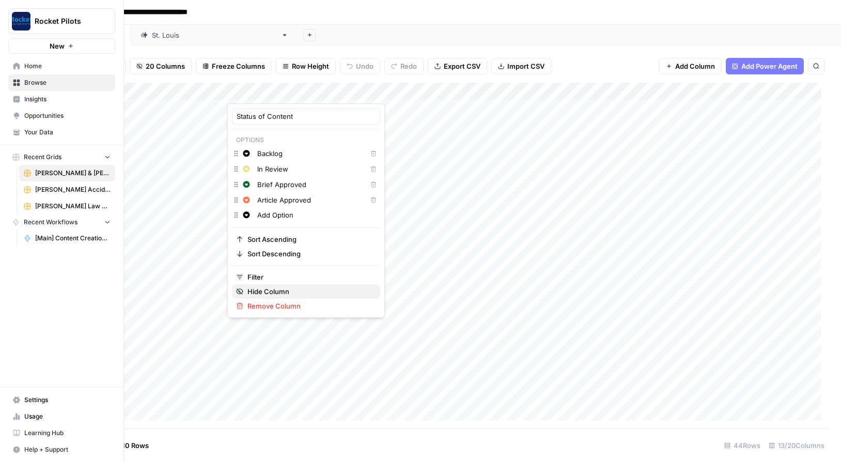
click at [259, 290] on span "Hide Column" at bounding box center [310, 291] width 125 height 10
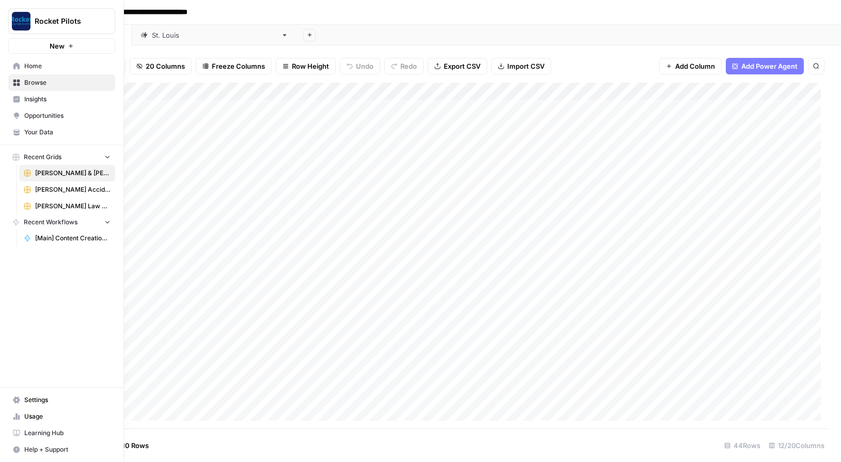
click at [281, 12] on div "**********" at bounding box center [442, 12] width 778 height 17
click at [279, 9] on div "**********" at bounding box center [442, 12] width 778 height 17
click at [427, 7] on div "**********" at bounding box center [442, 12] width 778 height 17
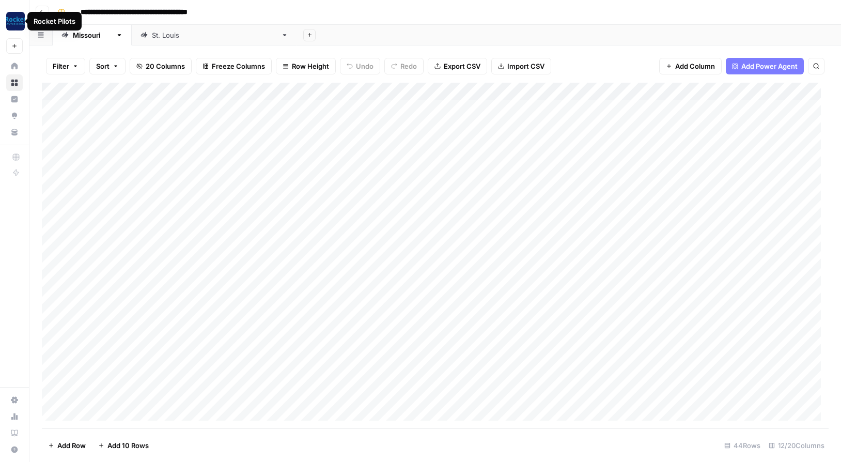
click at [433, 93] on div "Add Column" at bounding box center [435, 256] width 787 height 346
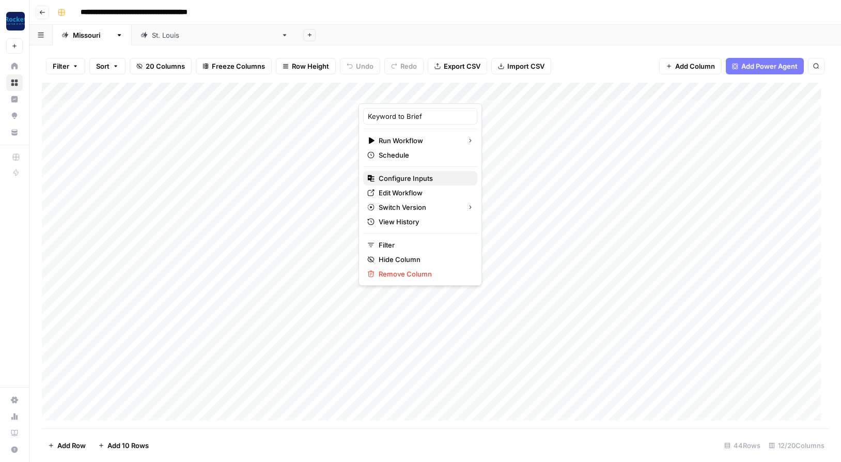
click at [399, 180] on span "Configure Inputs" at bounding box center [424, 178] width 90 height 10
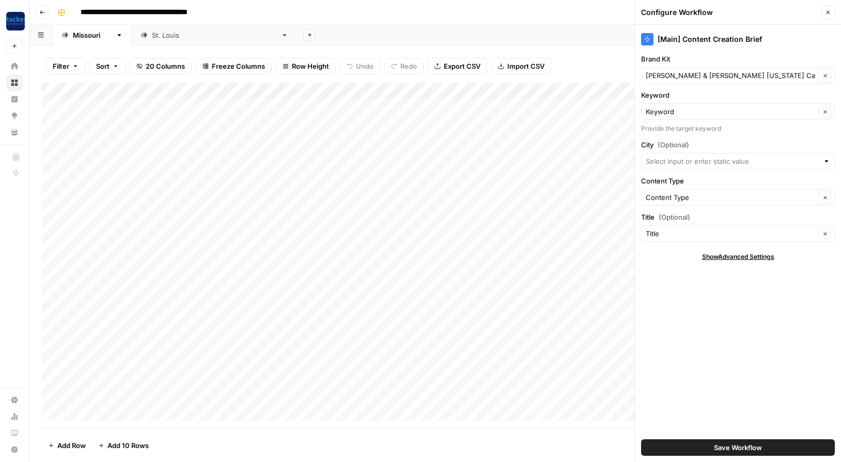
click at [244, 4] on header "**********" at bounding box center [435, 12] width 812 height 25
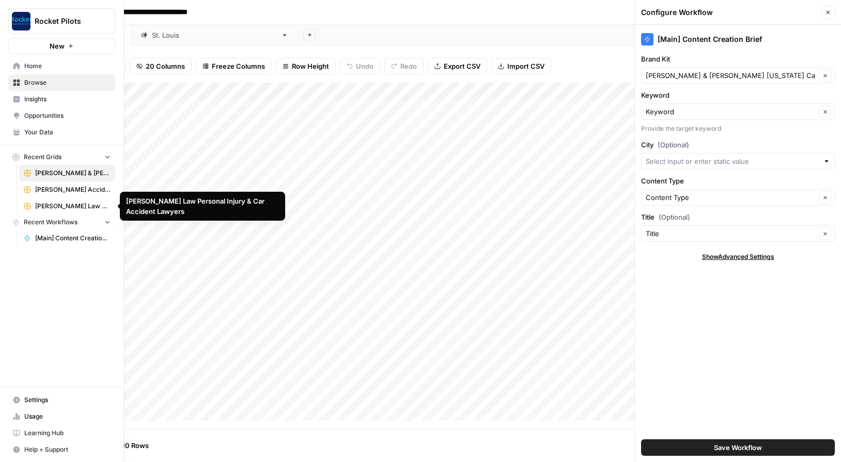
click at [60, 204] on span "[PERSON_NAME] Law Personal Injury & Car Accident Lawyers" at bounding box center [72, 206] width 75 height 9
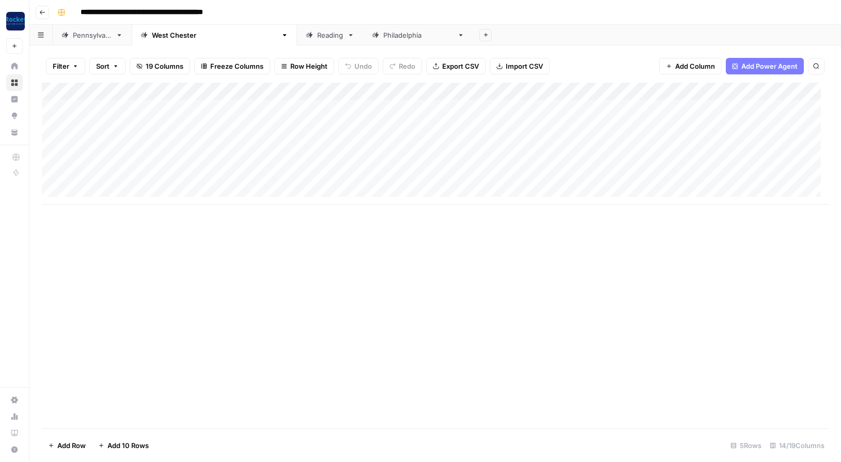
click at [603, 90] on div "Add Column" at bounding box center [435, 144] width 787 height 122
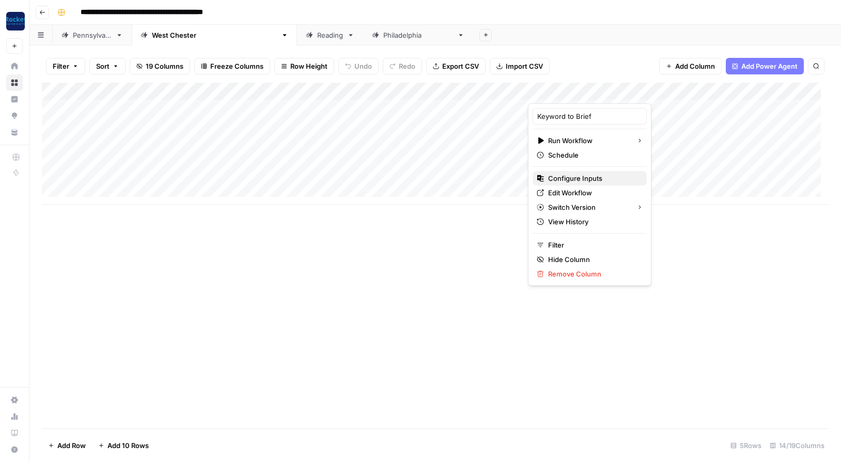
click at [573, 176] on span "Configure Inputs" at bounding box center [593, 178] width 90 height 10
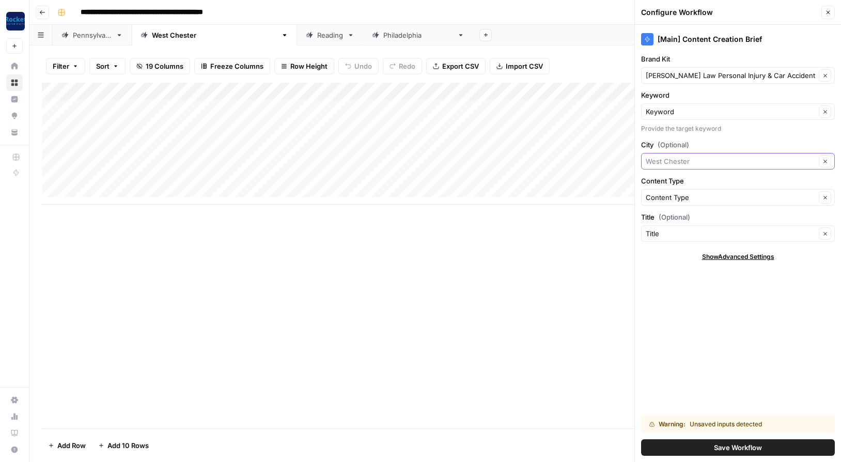
click at [715, 162] on input "City (Optional)" at bounding box center [731, 161] width 170 height 10
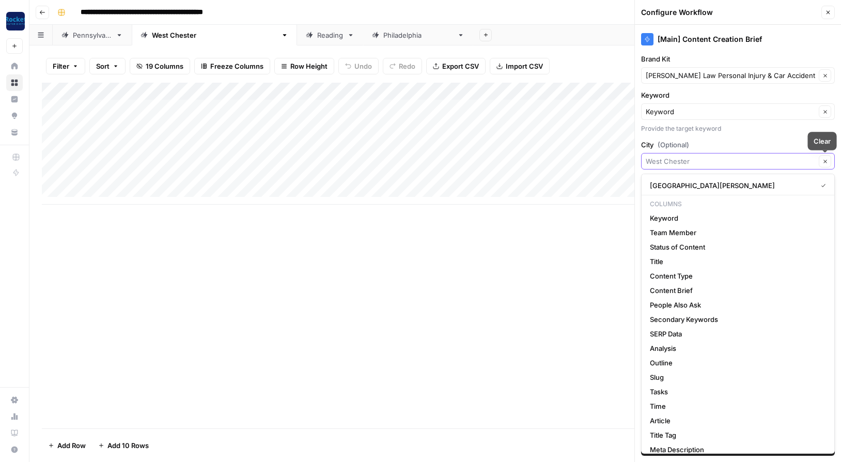
click at [826, 160] on icon "button" at bounding box center [826, 162] width 6 height 6
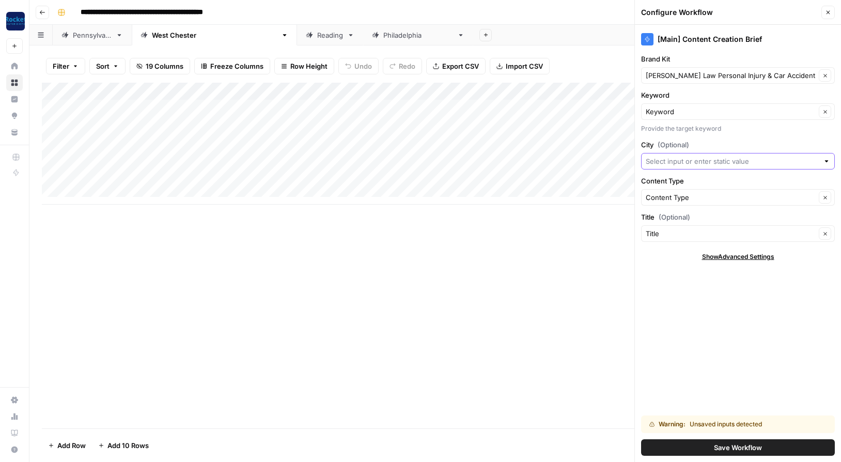
click at [680, 450] on button "Save Workflow" at bounding box center [738, 447] width 194 height 17
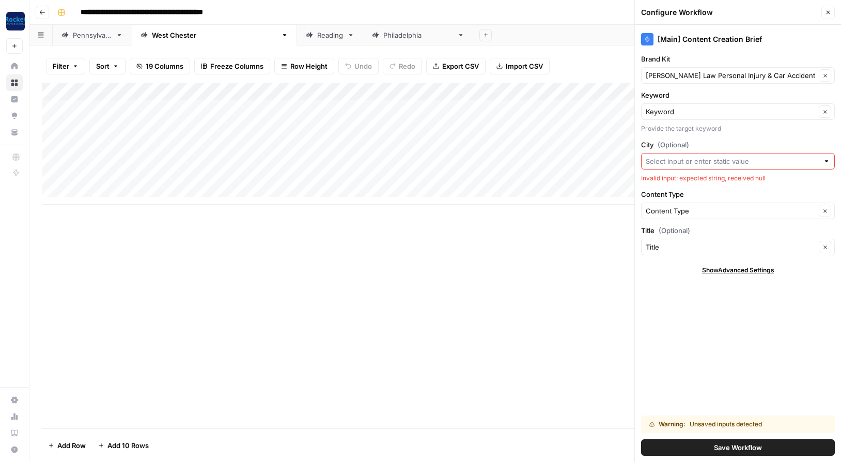
click at [678, 449] on button "Save Workflow" at bounding box center [738, 447] width 194 height 17
click at [827, 161] on div at bounding box center [826, 161] width 7 height 10
type input "[US_STATE]"
click at [670, 448] on button "Save Workflow" at bounding box center [738, 447] width 194 height 17
click at [696, 162] on input "City (Optional)" at bounding box center [732, 161] width 173 height 10
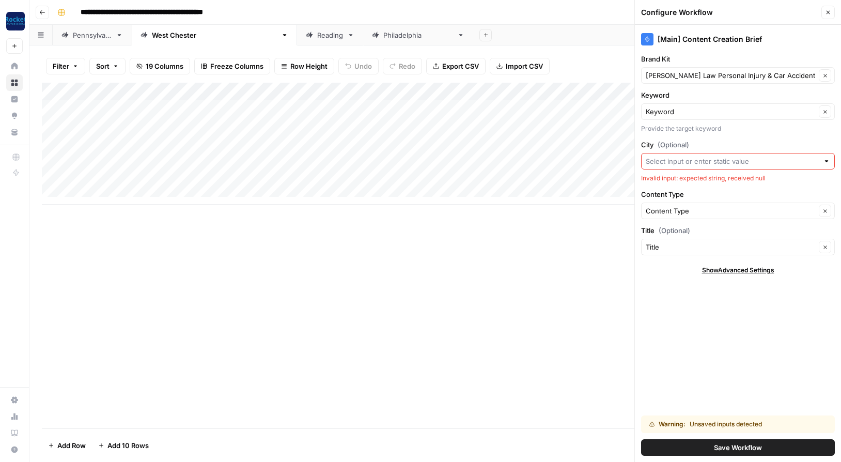
click at [678, 452] on button "Save Workflow" at bounding box center [738, 447] width 194 height 17
click at [663, 161] on input "City (Optional)" at bounding box center [732, 161] width 173 height 10
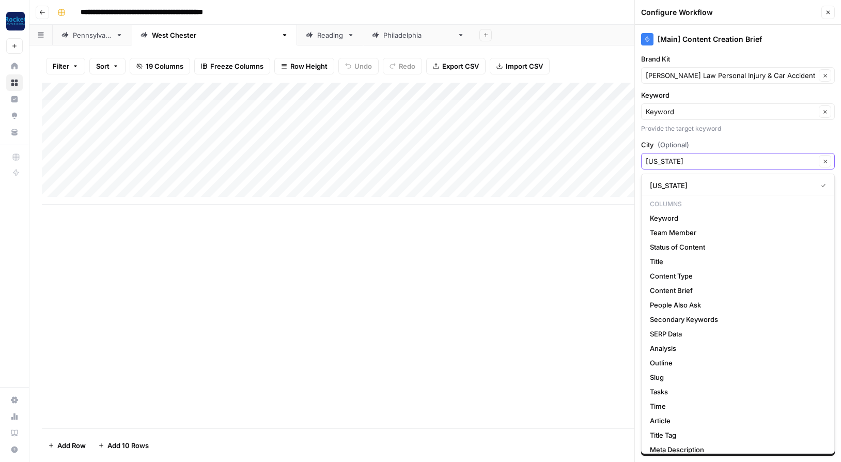
type input "[US_STATE]"
click at [669, 185] on span "[US_STATE]" at bounding box center [731, 185] width 163 height 10
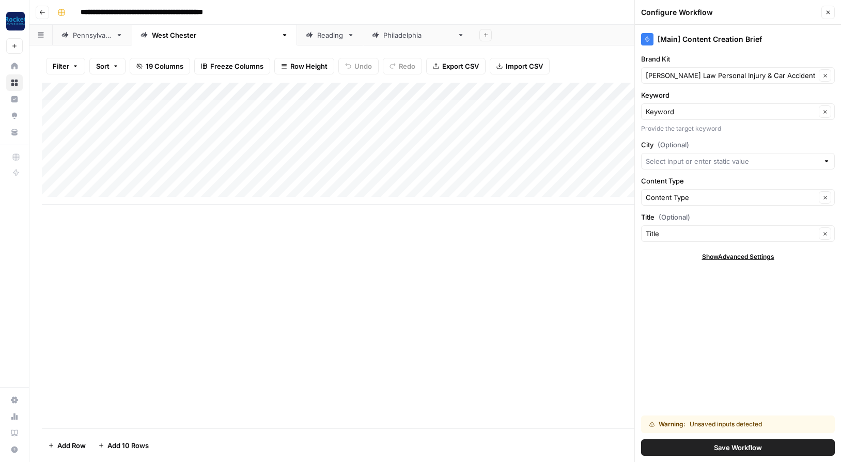
click at [701, 443] on button "Save Workflow" at bounding box center [738, 447] width 194 height 17
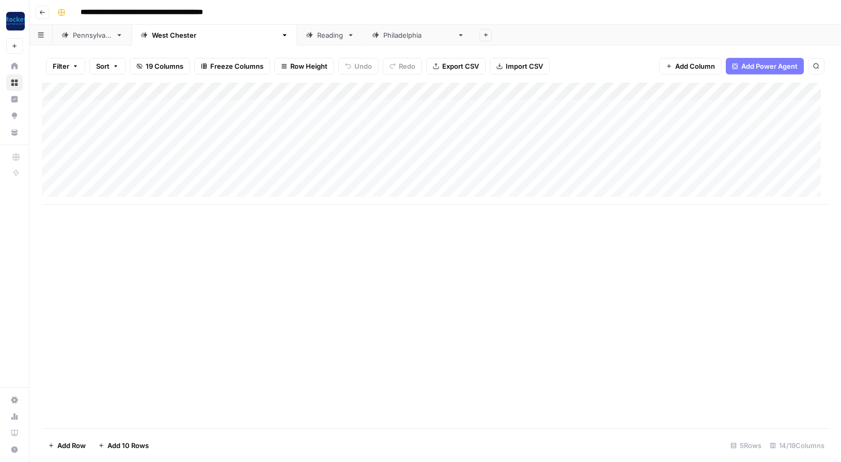
click at [603, 88] on div "Add Column" at bounding box center [435, 144] width 787 height 122
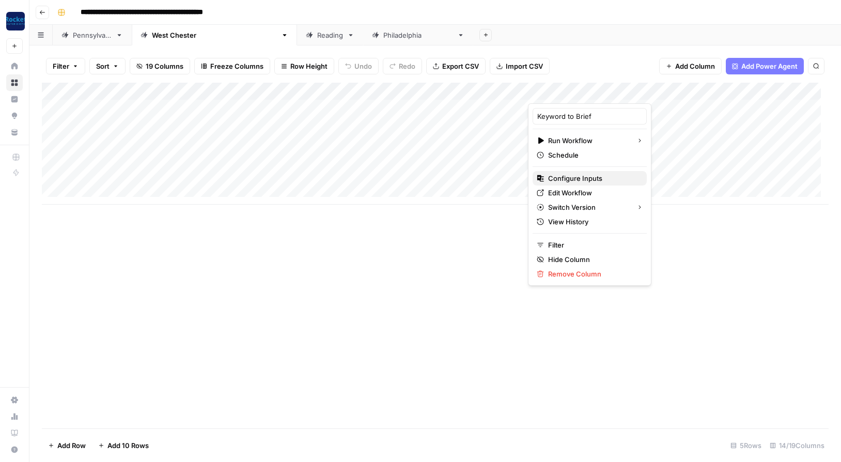
click at [562, 177] on span "Configure Inputs" at bounding box center [593, 178] width 90 height 10
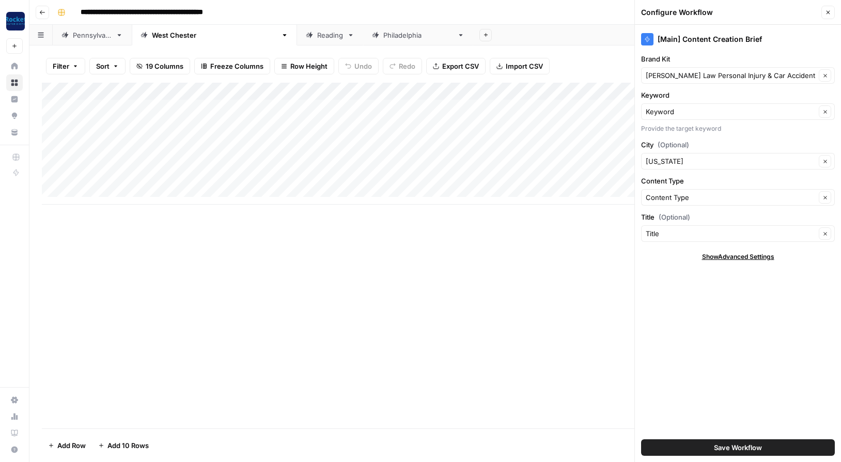
click at [828, 10] on icon "button" at bounding box center [828, 12] width 6 height 6
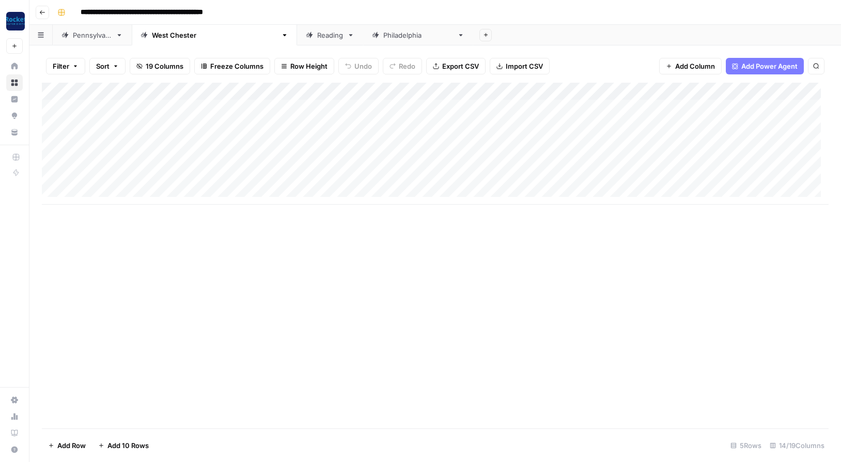
click at [86, 35] on div "[US_STATE]" at bounding box center [92, 35] width 39 height 10
click at [457, 91] on div "Add Column" at bounding box center [435, 179] width 787 height 192
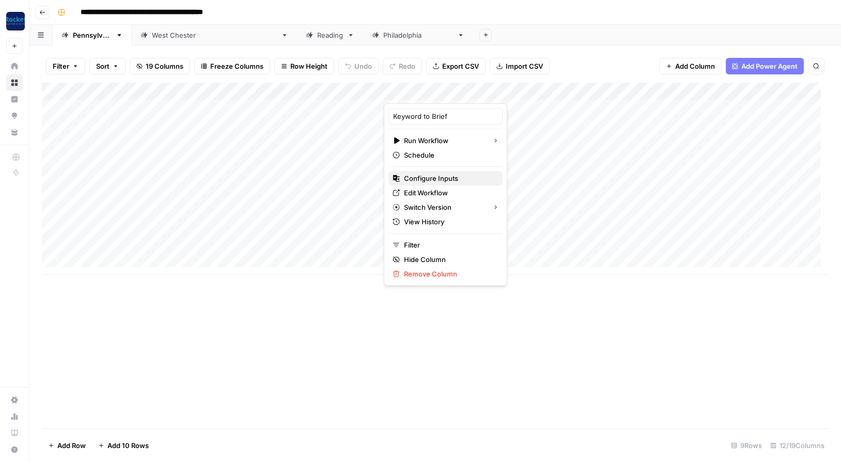
click at [429, 178] on span "Configure Inputs" at bounding box center [449, 178] width 90 height 10
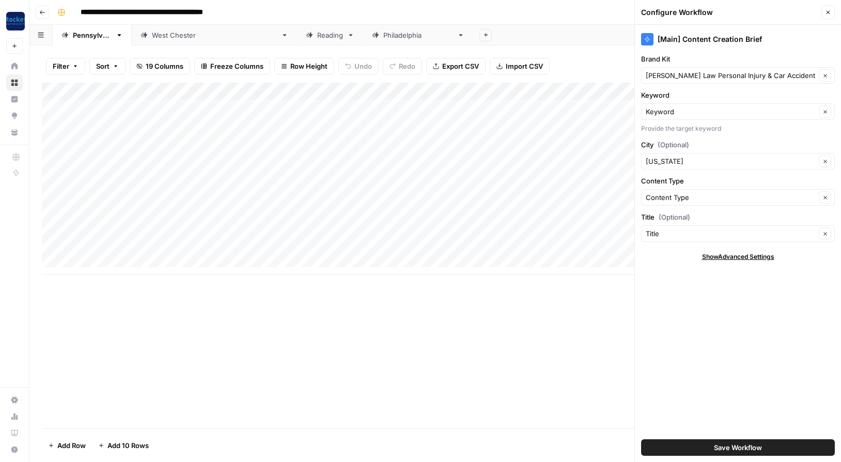
click at [574, 331] on div "Add Column" at bounding box center [435, 256] width 787 height 346
click at [580, 332] on div "Add Column" at bounding box center [435, 256] width 787 height 346
click at [826, 11] on icon "button" at bounding box center [828, 12] width 6 height 6
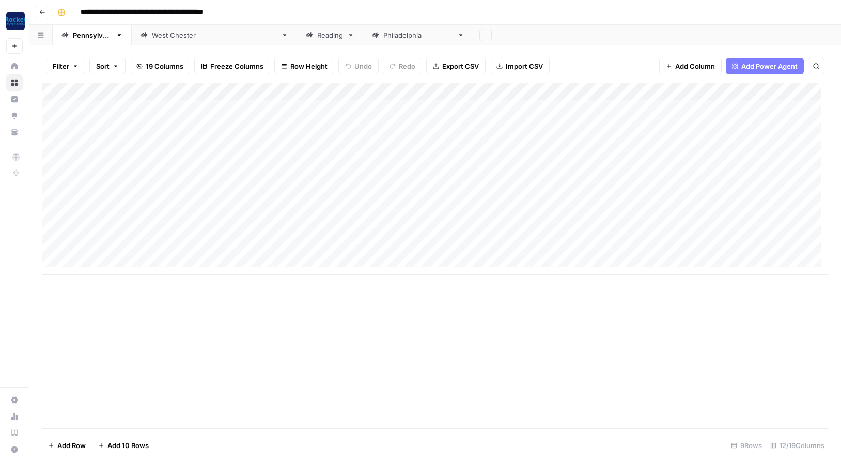
click at [431, 107] on div "Add Column" at bounding box center [435, 179] width 787 height 192
